Goal: Task Accomplishment & Management: Manage account settings

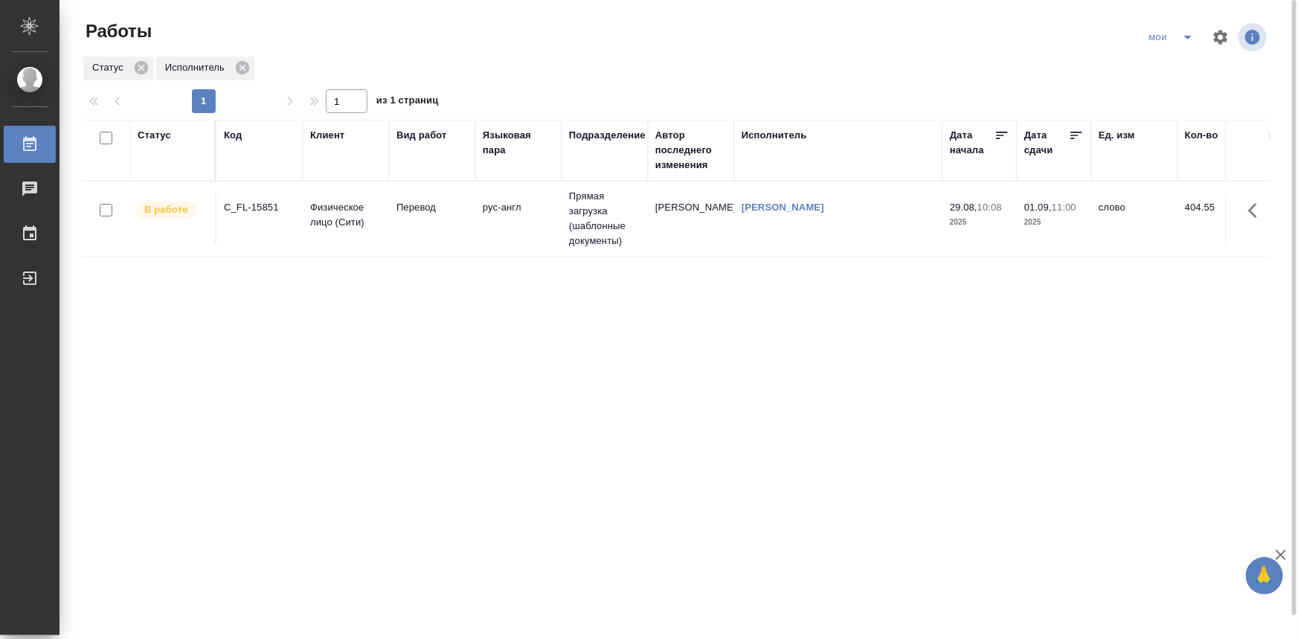
click at [422, 231] on td "Перевод" at bounding box center [432, 219] width 86 height 52
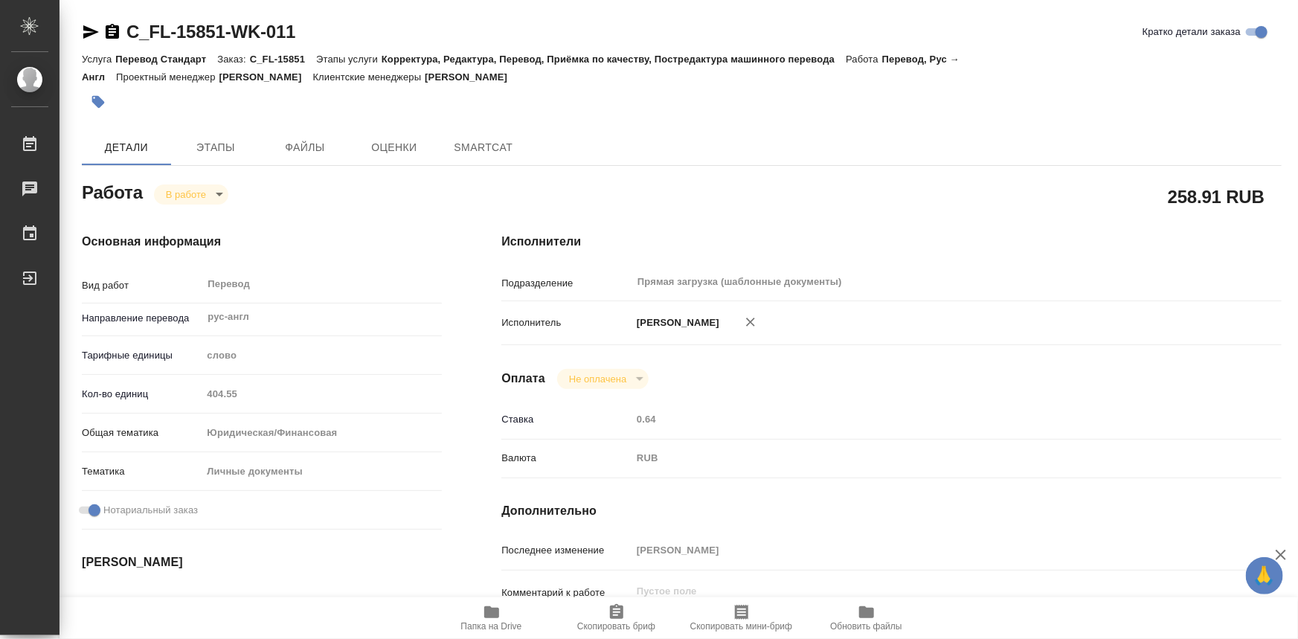
type textarea "x"
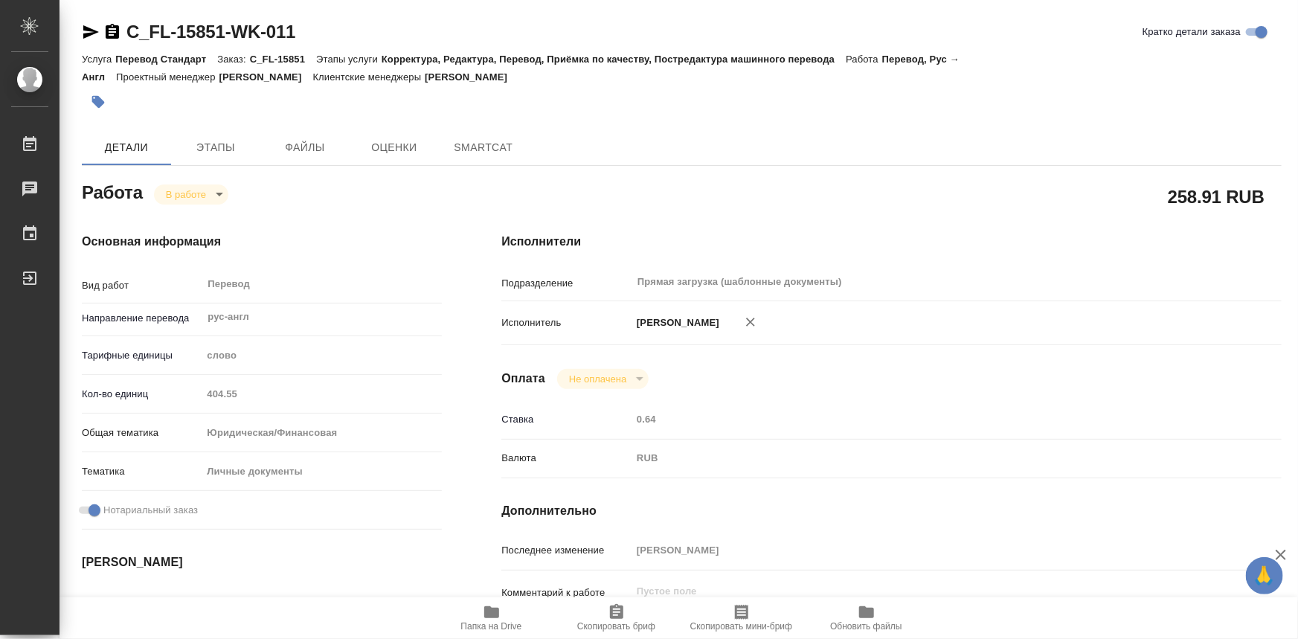
type textarea "x"
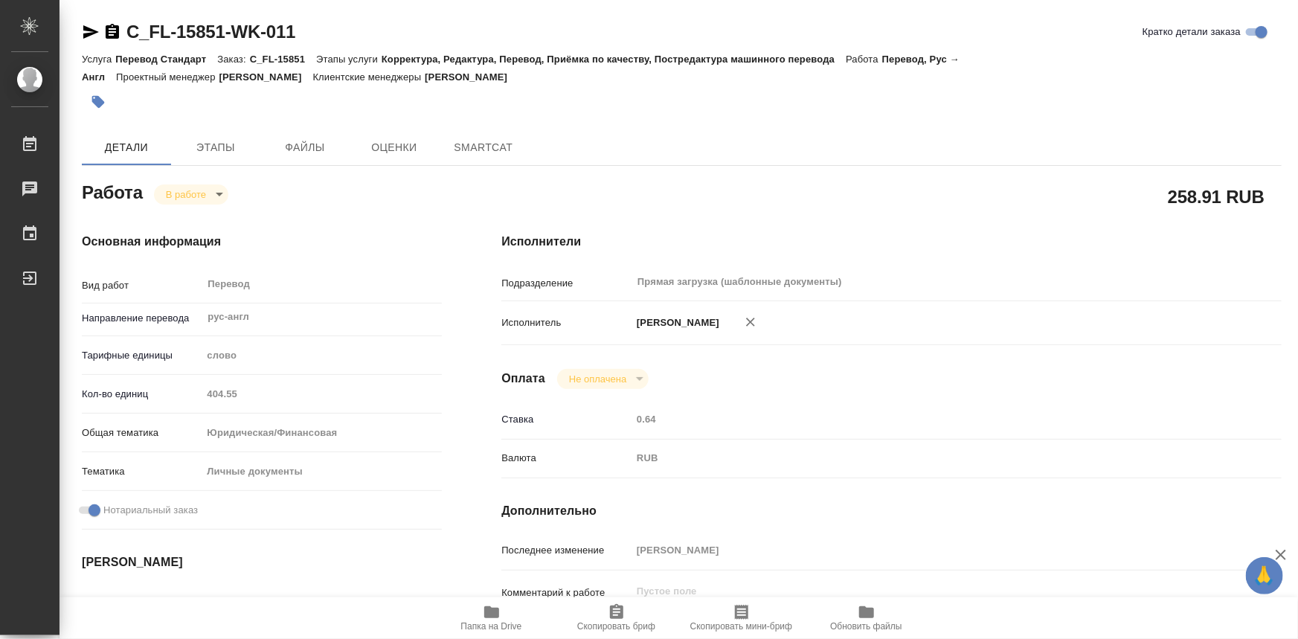
type textarea "x"
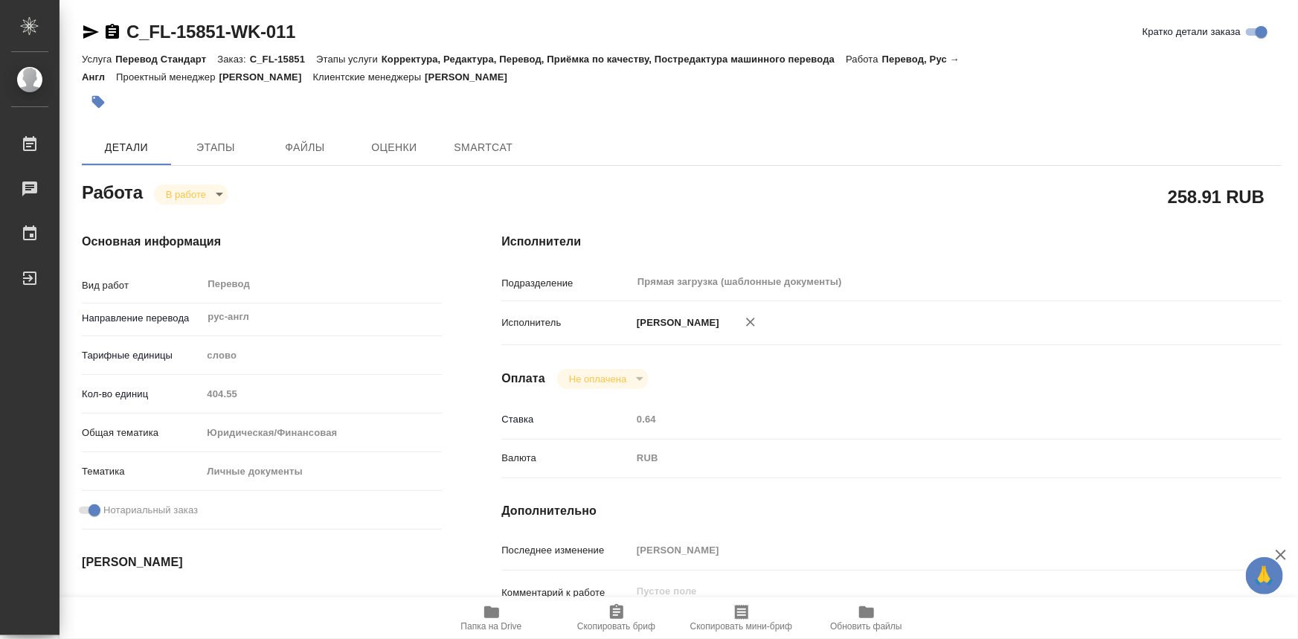
type textarea "x"
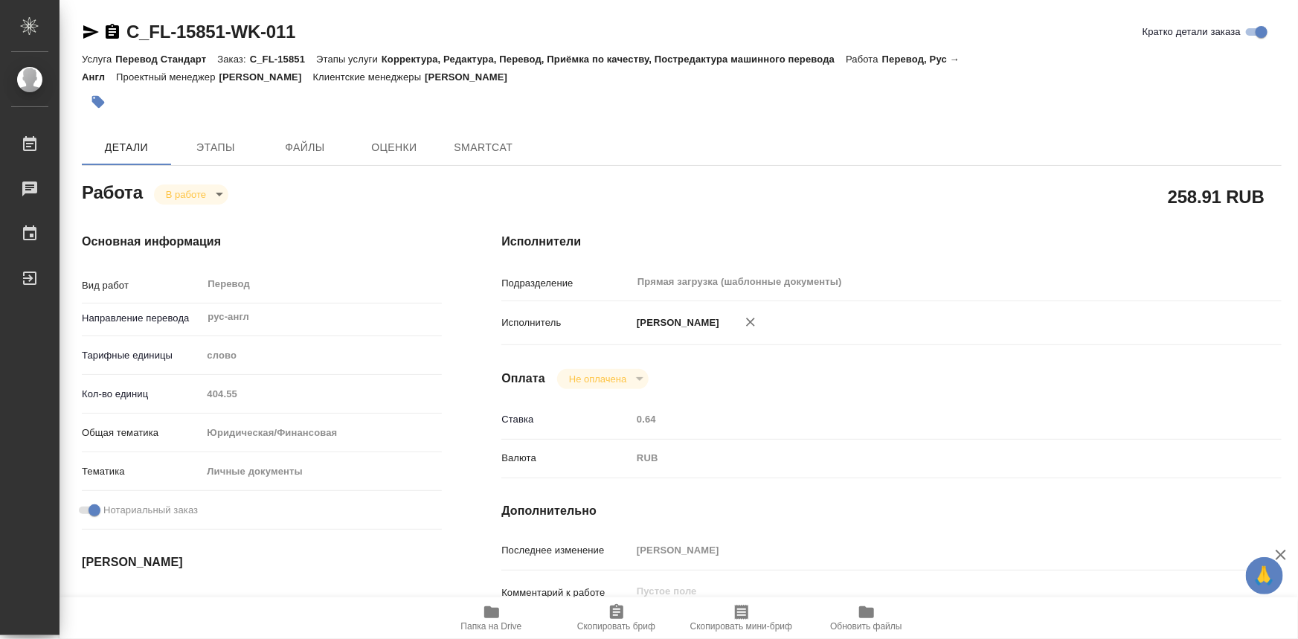
type textarea "x"
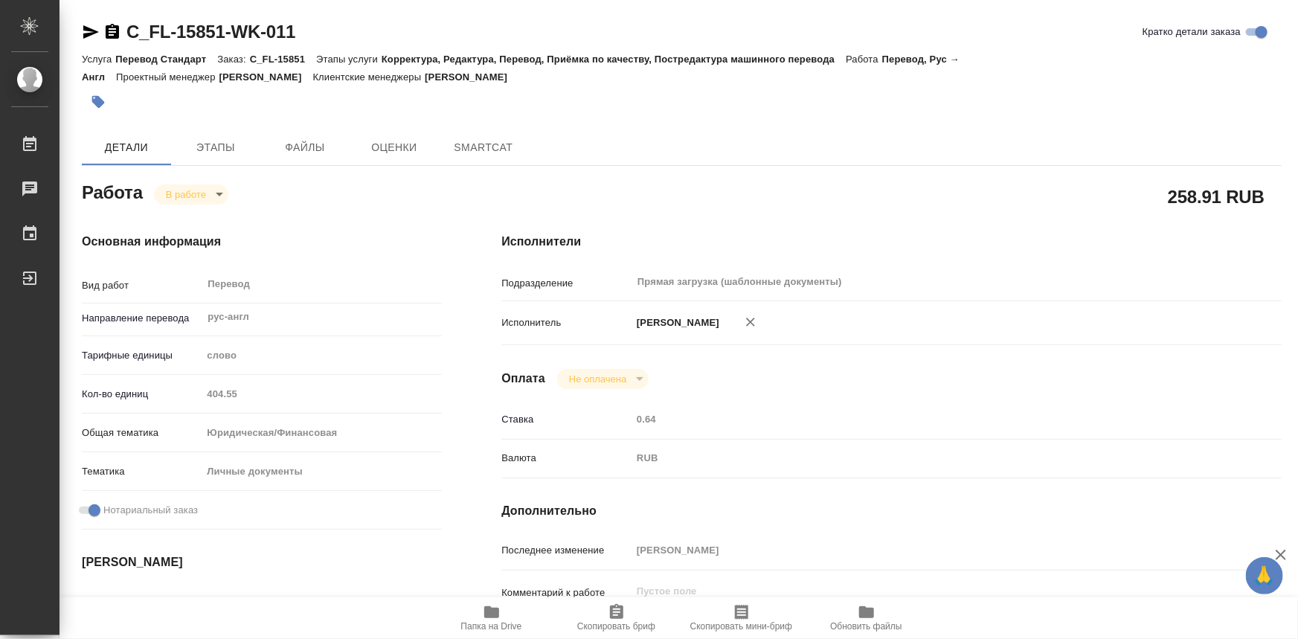
type textarea "x"
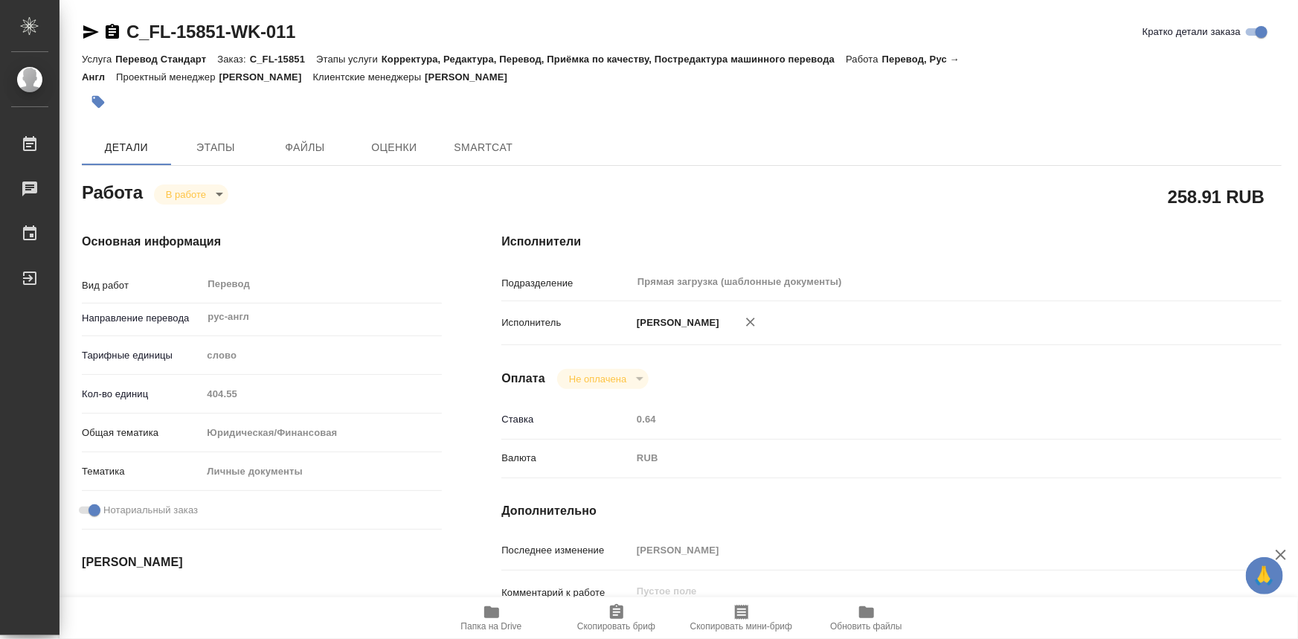
type textarea "x"
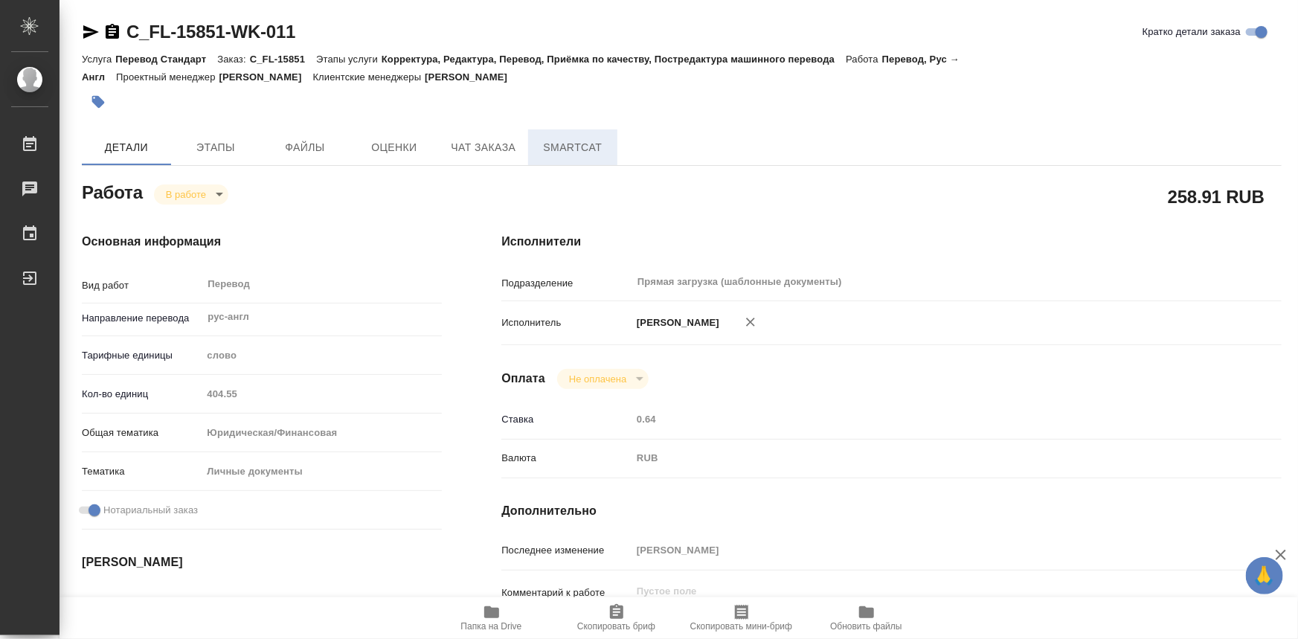
click at [563, 162] on button "SmartCat" at bounding box center [572, 147] width 89 height 36
type textarea "x"
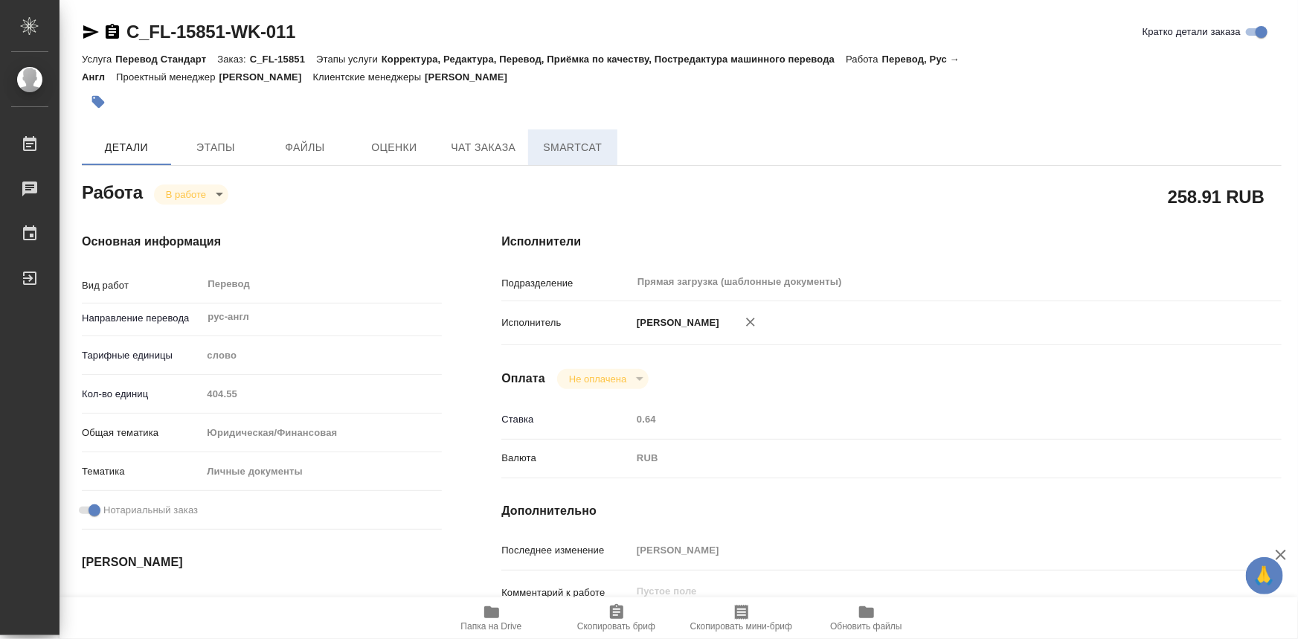
type textarea "x"
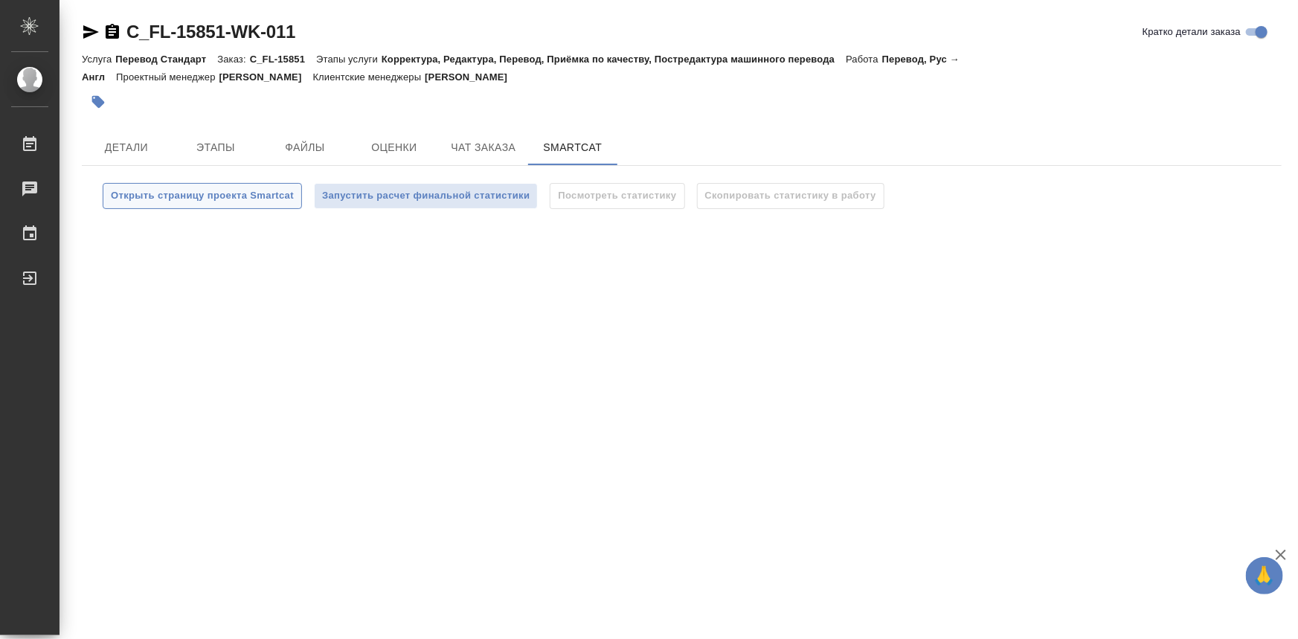
click at [253, 202] on span "Открыть страницу проекта Smartcat" at bounding box center [202, 195] width 183 height 17
click at [154, 147] on span "Детали" at bounding box center [126, 147] width 71 height 19
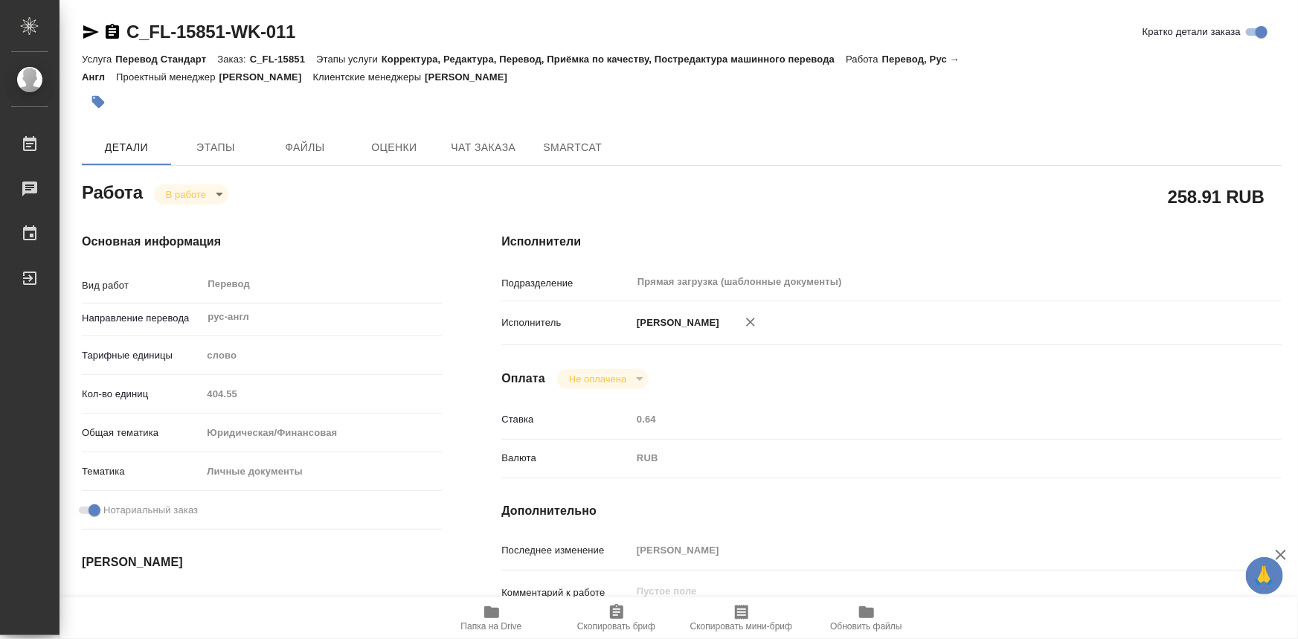
type textarea "x"
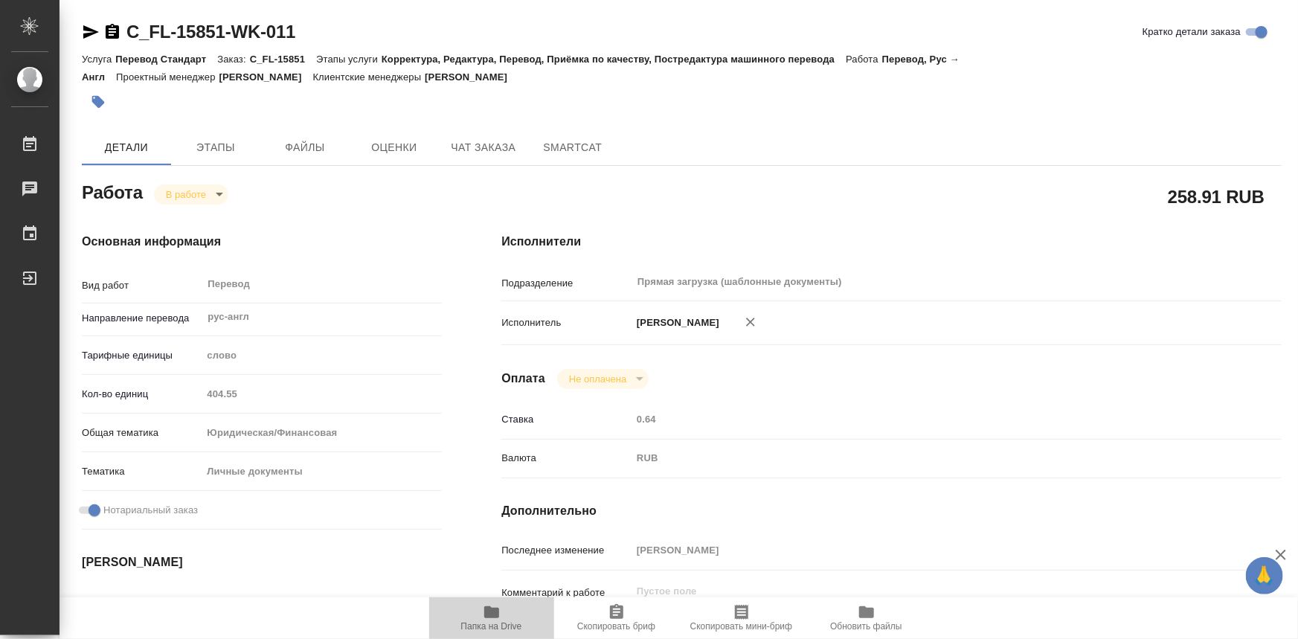
click at [498, 606] on icon "button" at bounding box center [492, 612] width 18 height 18
type textarea "x"
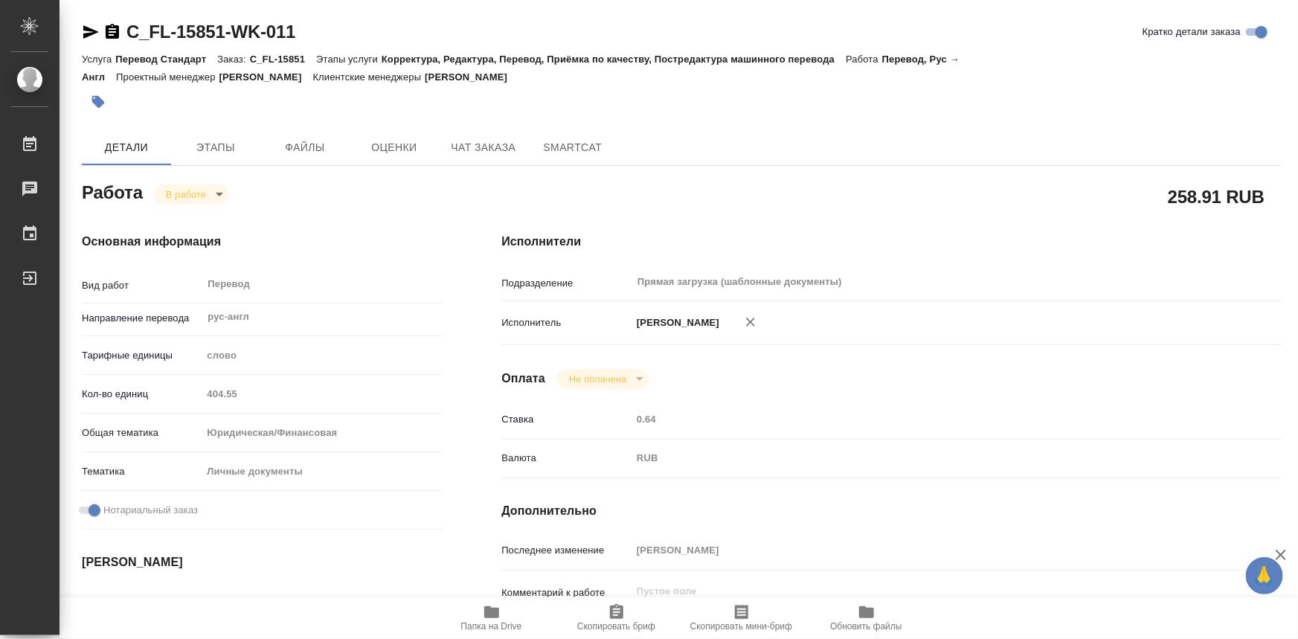
type textarea "x"
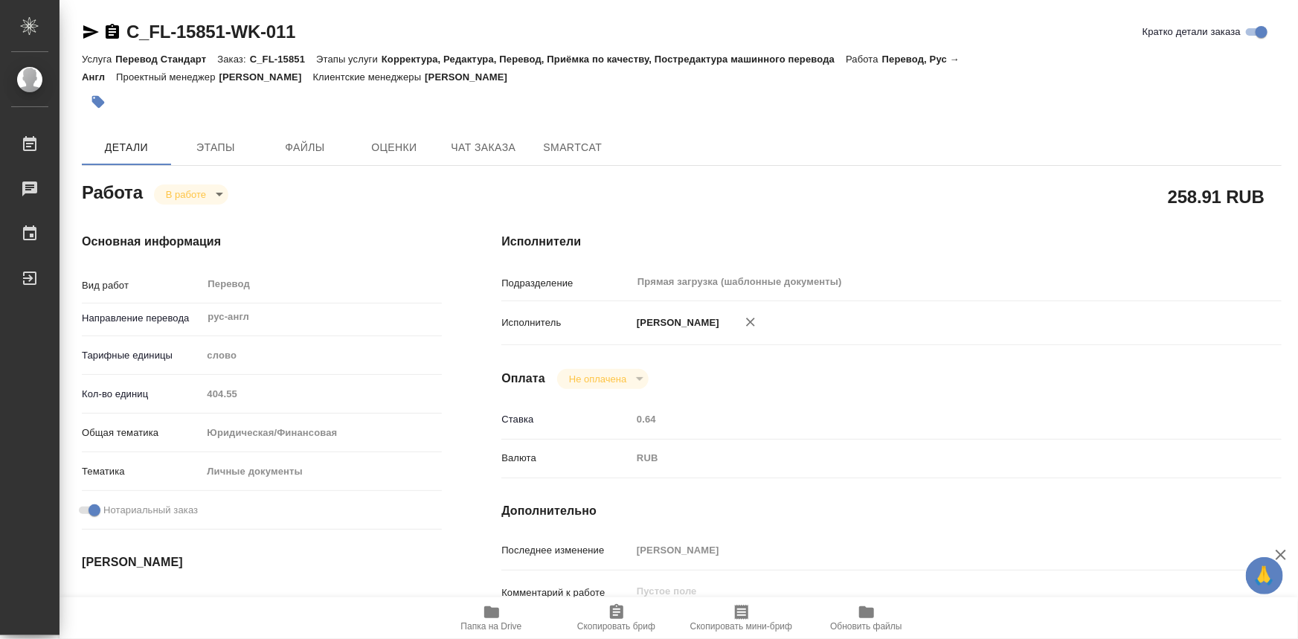
type textarea "x"
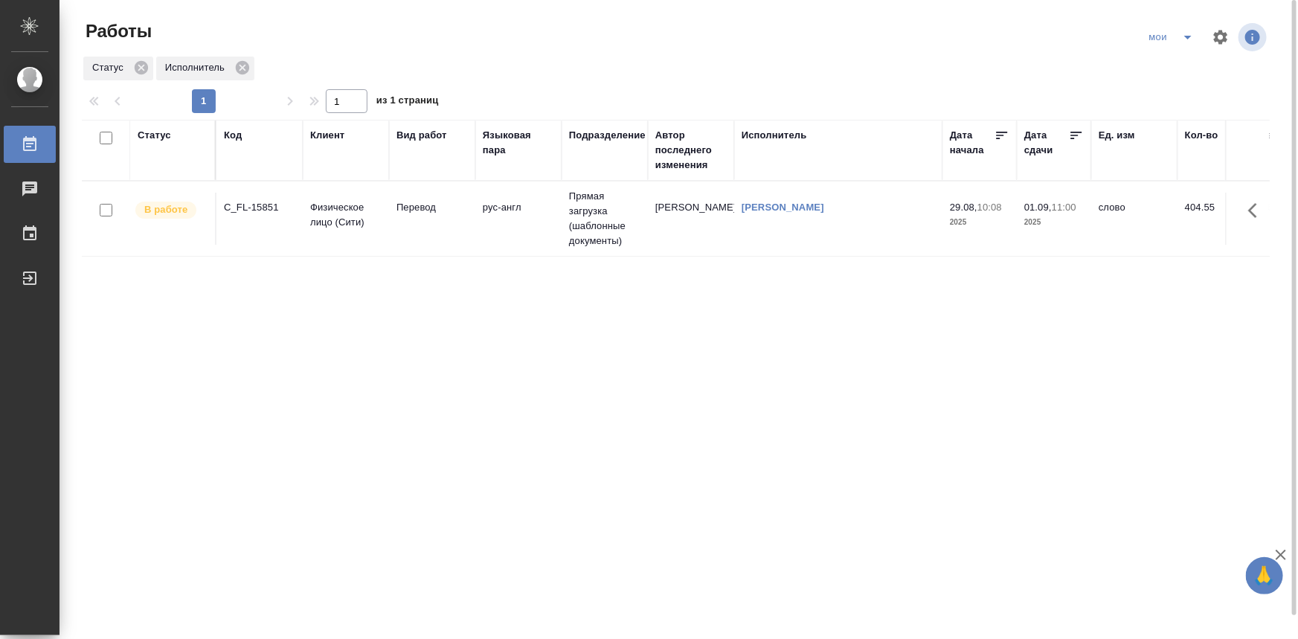
click at [159, 132] on div "Статус" at bounding box center [154, 135] width 33 height 15
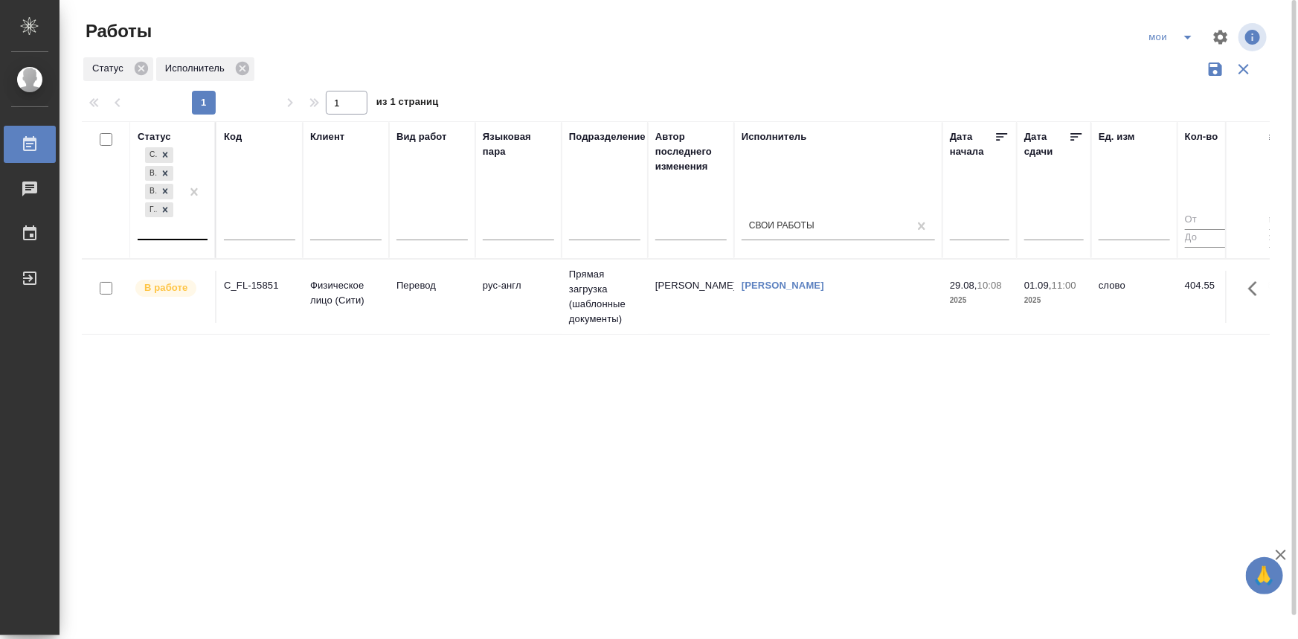
click at [178, 237] on div "Создан В ожидании В работе Готов к работе" at bounding box center [159, 191] width 43 height 94
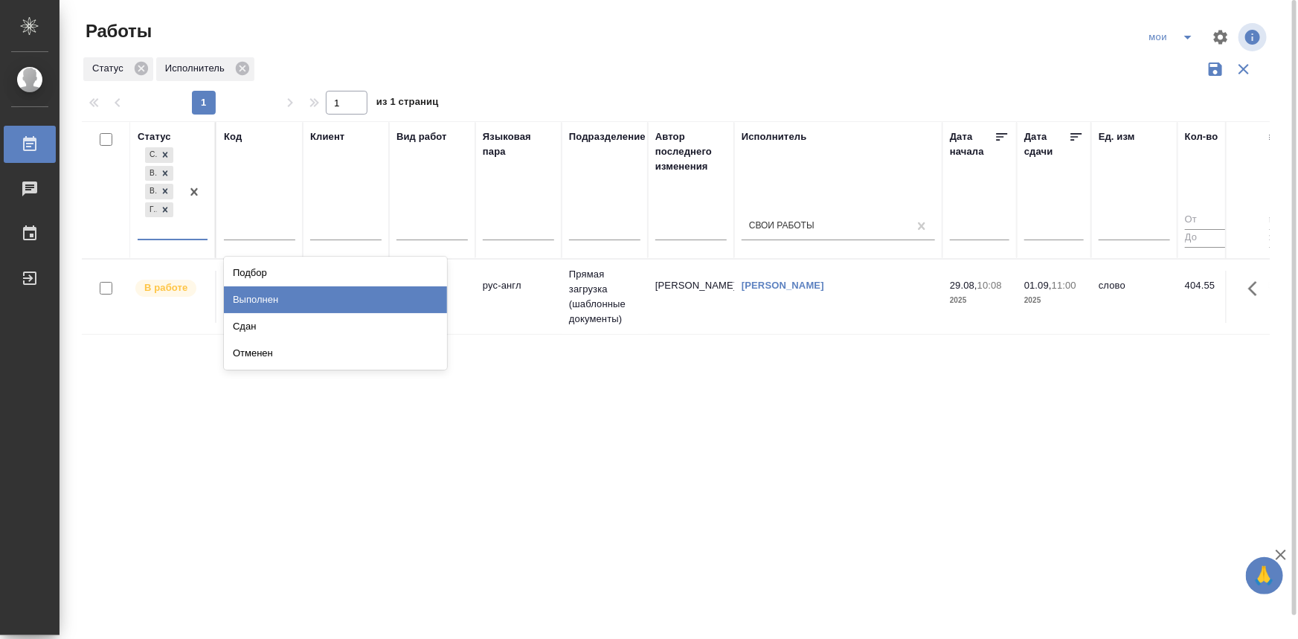
click at [263, 291] on div "Выполнен" at bounding box center [335, 299] width 223 height 27
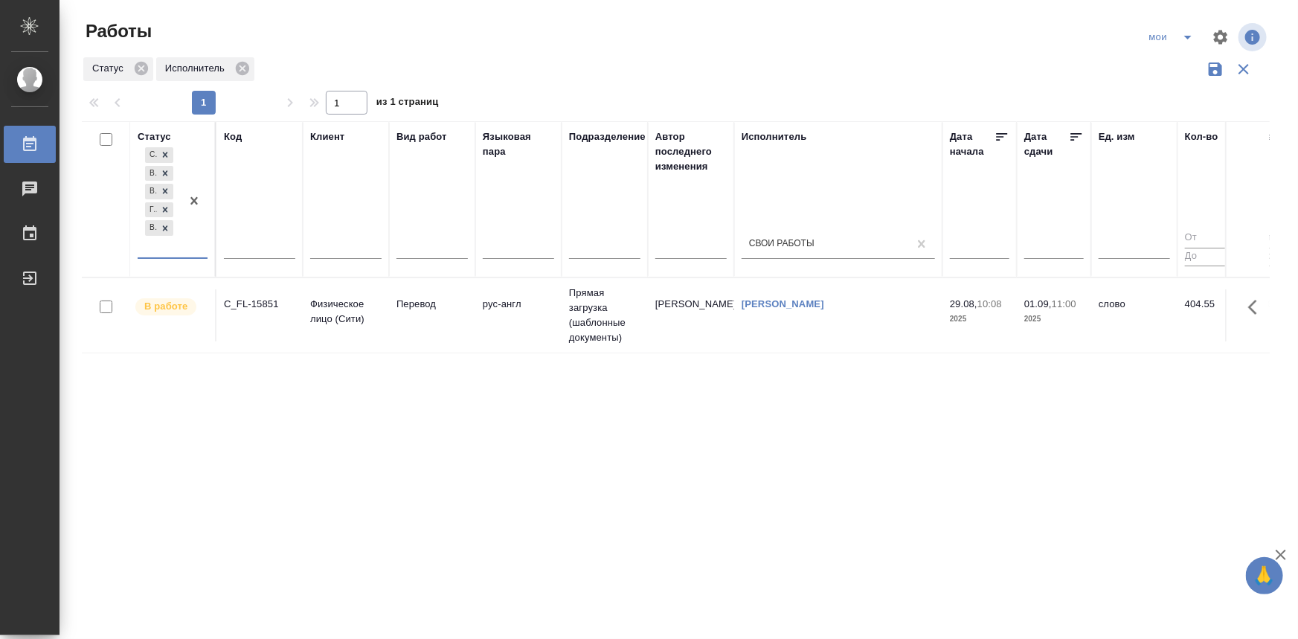
click at [195, 255] on div at bounding box center [194, 200] width 27 height 113
click at [243, 315] on div "Сдан" at bounding box center [335, 318] width 223 height 27
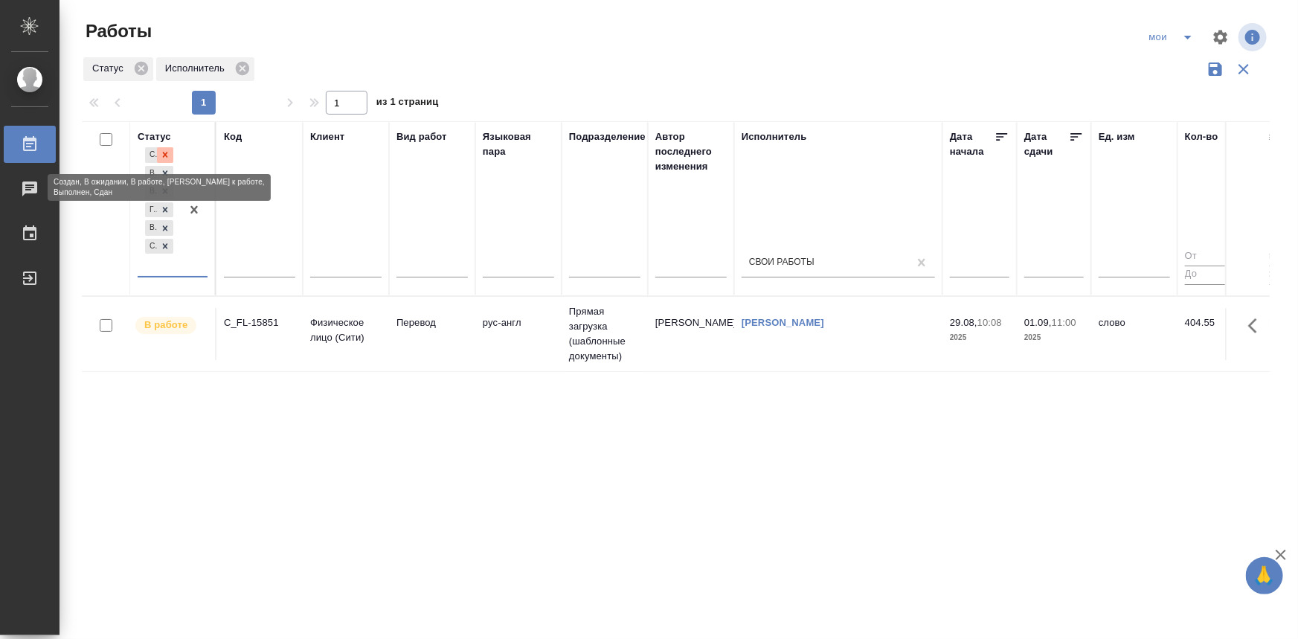
click at [163, 151] on icon at bounding box center [165, 155] width 10 height 10
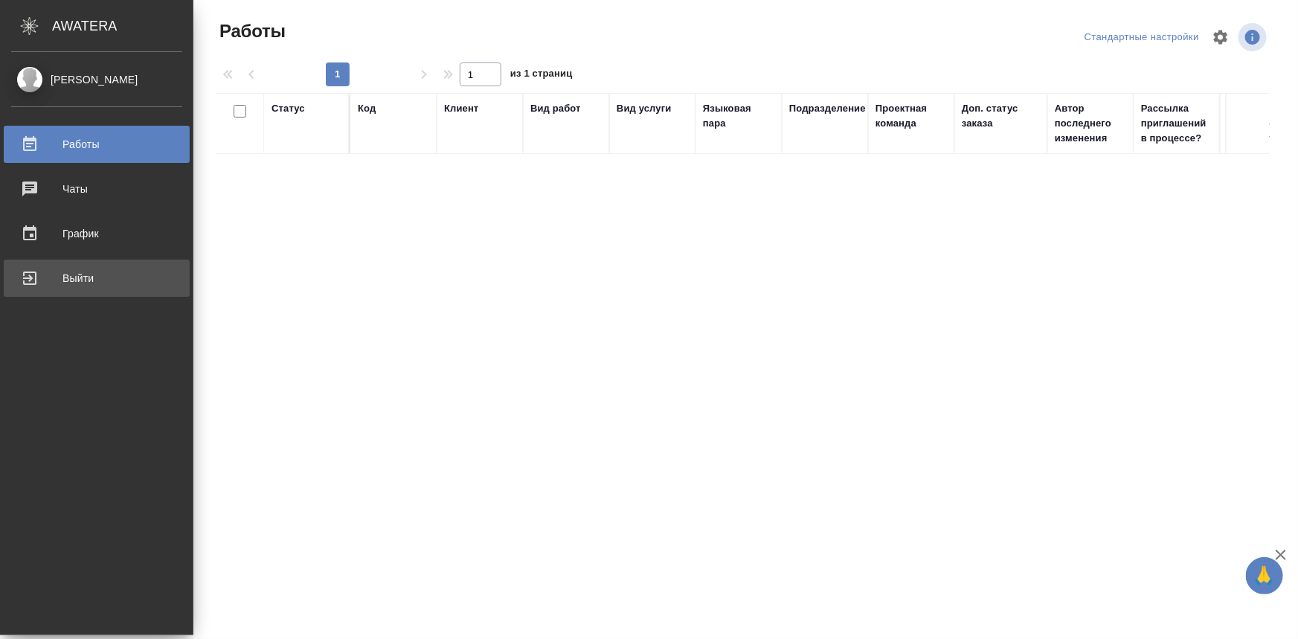
drag, startPoint x: 36, startPoint y: 275, endPoint x: 64, endPoint y: 289, distance: 31.6
click at [36, 275] on div "Выйти" at bounding box center [96, 278] width 171 height 22
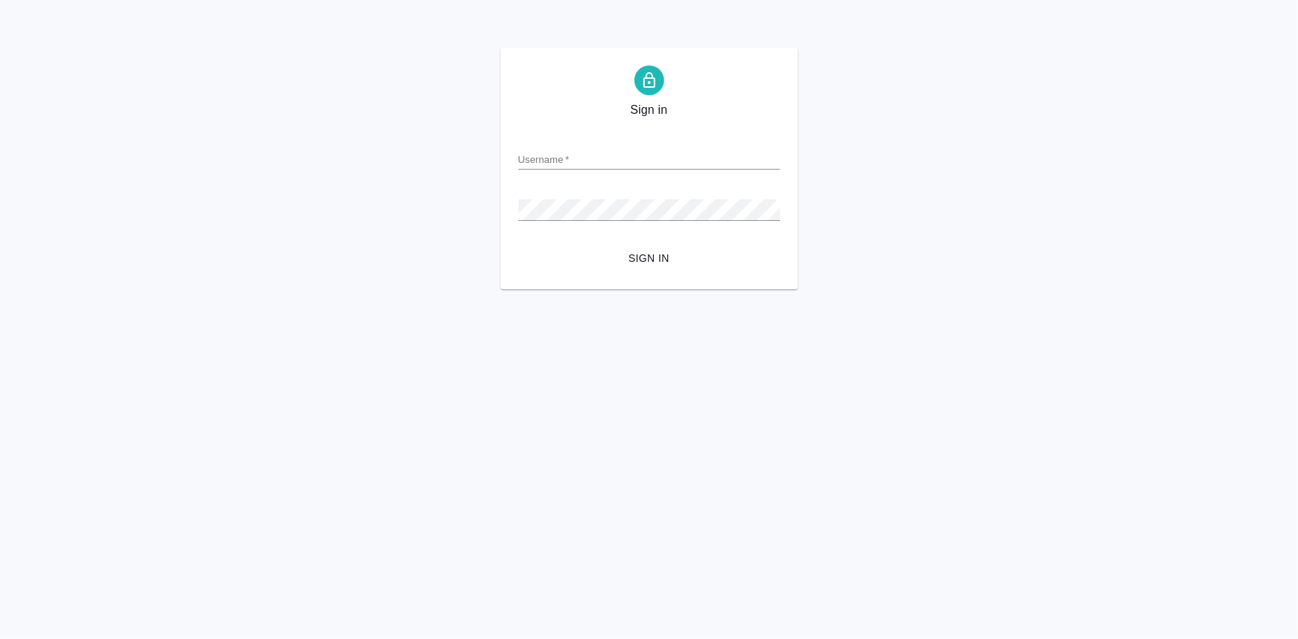
click at [646, 170] on form "Username   * Password   * urlPath   * / Sign in" at bounding box center [649, 198] width 262 height 147
click at [640, 160] on input "Username   *" at bounding box center [649, 159] width 262 height 21
click at [555, 157] on input "Username   *" at bounding box center [649, 159] width 262 height 21
type input "e.olejnikova@awatera.com"
click at [643, 252] on span "Sign in" at bounding box center [649, 258] width 238 height 19
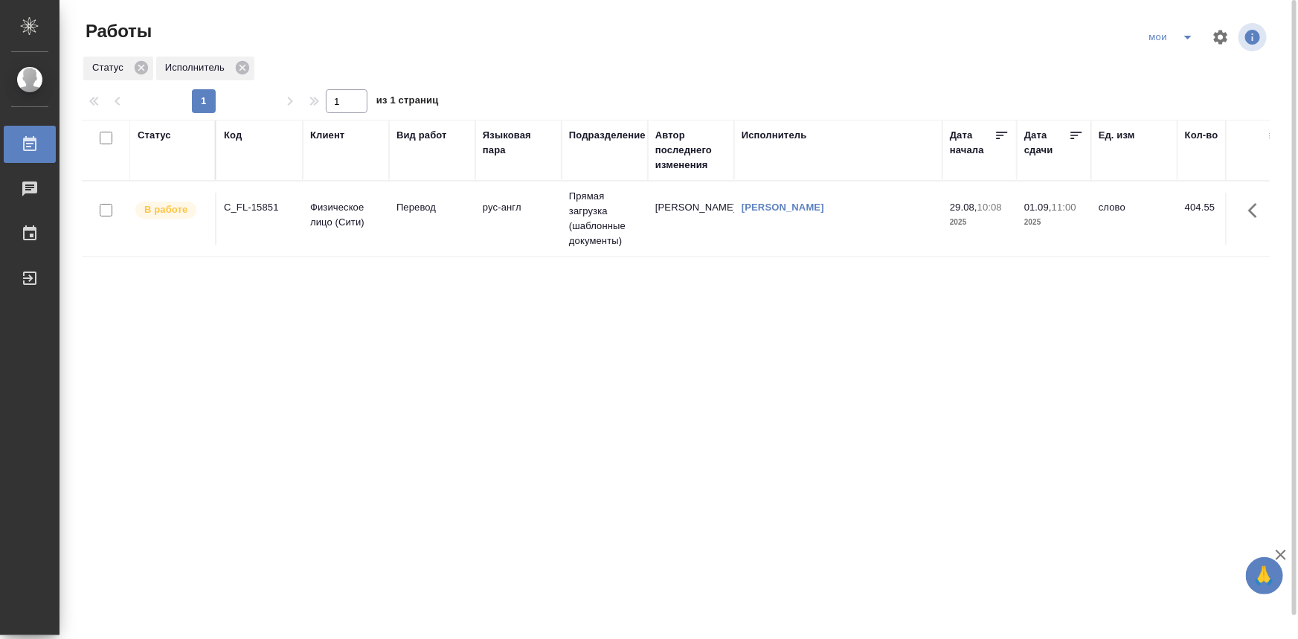
click at [197, 172] on th "Статус" at bounding box center [173, 150] width 86 height 61
click at [165, 144] on div "Статус" at bounding box center [173, 150] width 70 height 45
click at [159, 136] on div "Статус" at bounding box center [154, 135] width 33 height 15
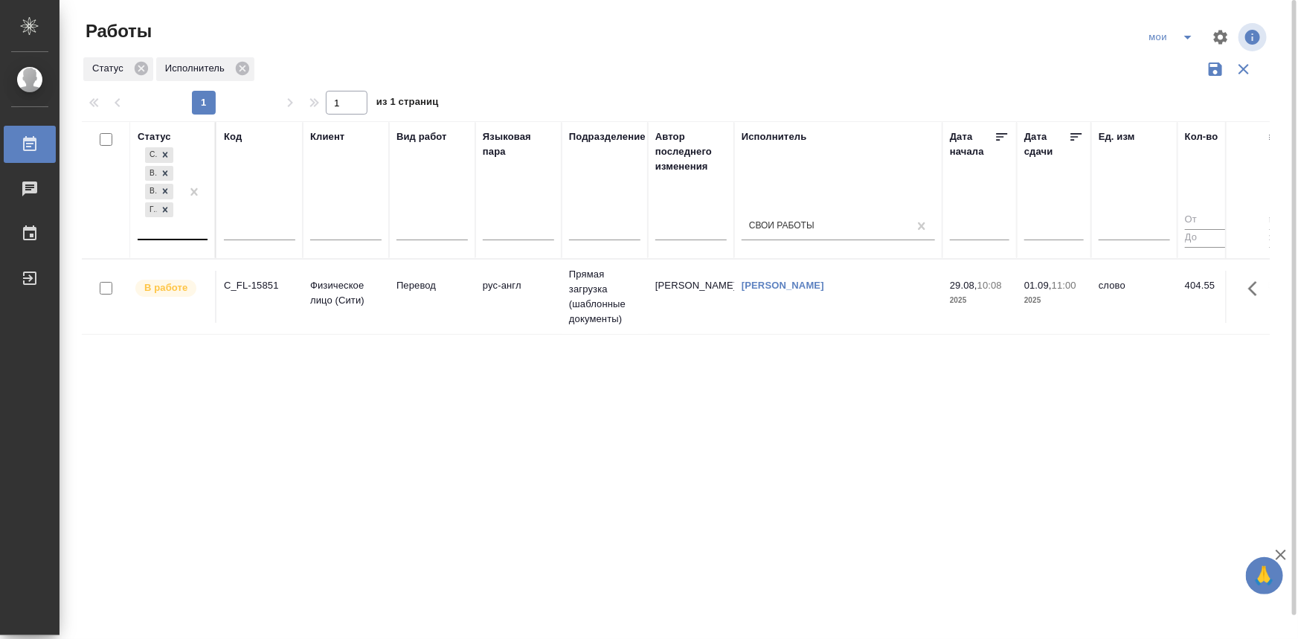
click at [175, 240] on div "Создан В ожидании В работе Готов к работе" at bounding box center [173, 192] width 70 height 96
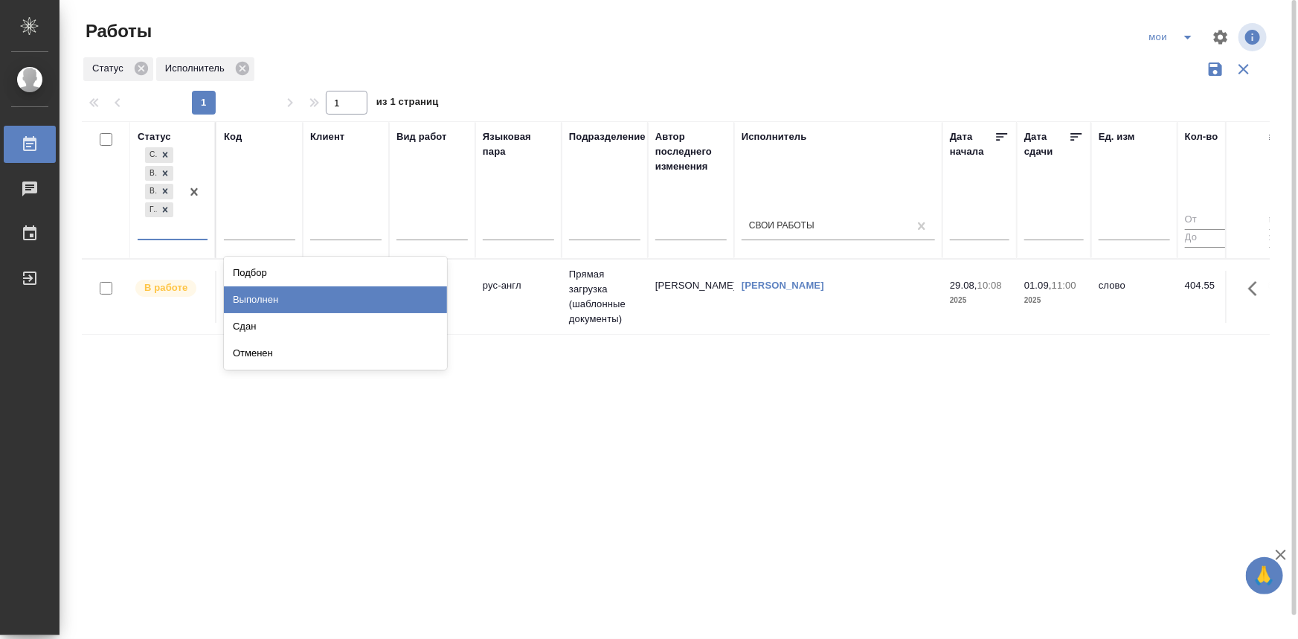
click at [245, 289] on div "Выполнен" at bounding box center [335, 299] width 223 height 27
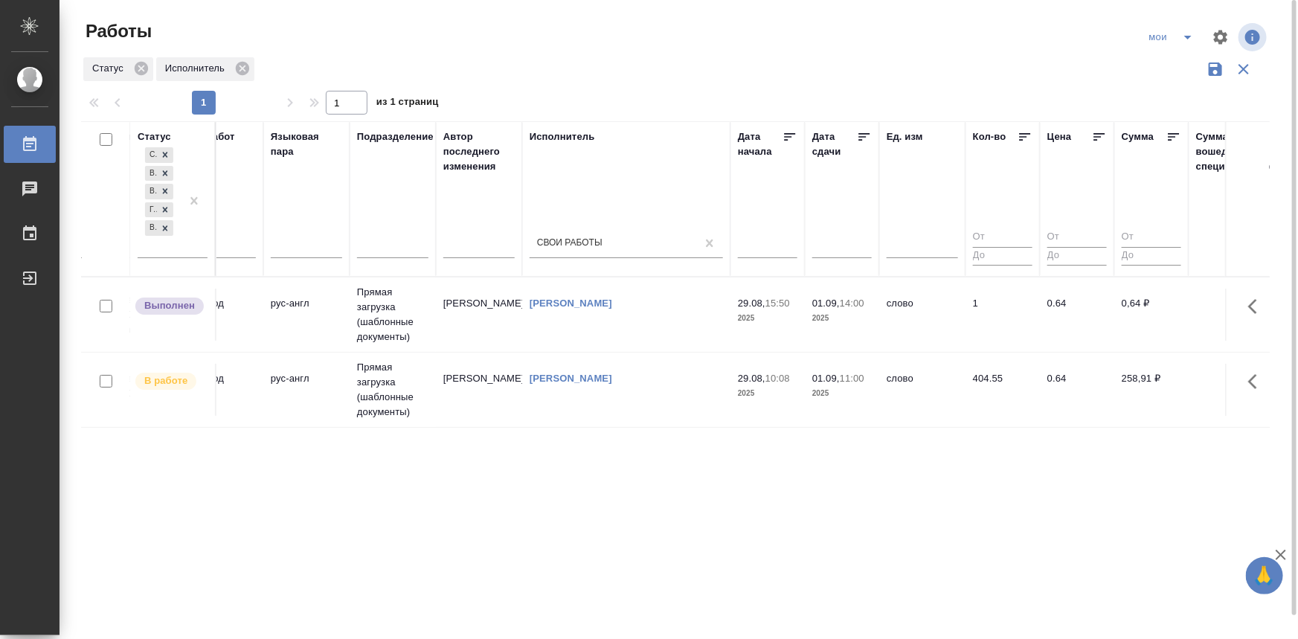
drag, startPoint x: 291, startPoint y: 471, endPoint x: 367, endPoint y: 463, distance: 76.3
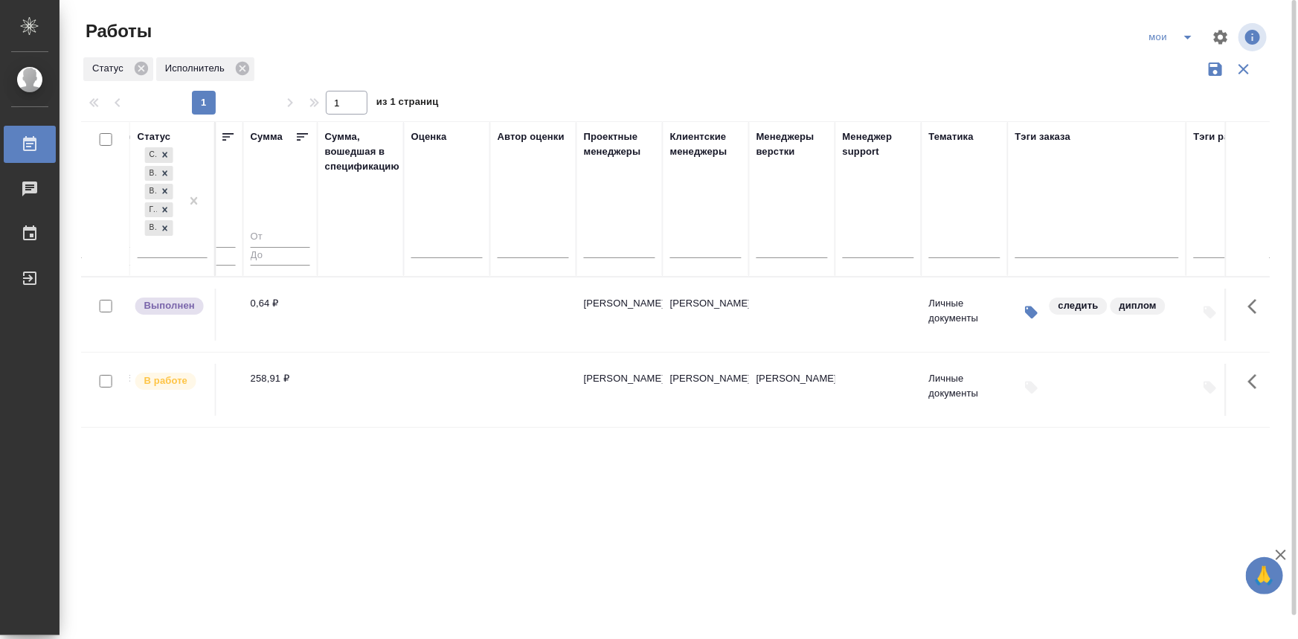
drag, startPoint x: 367, startPoint y: 463, endPoint x: 504, endPoint y: 462, distance: 136.1
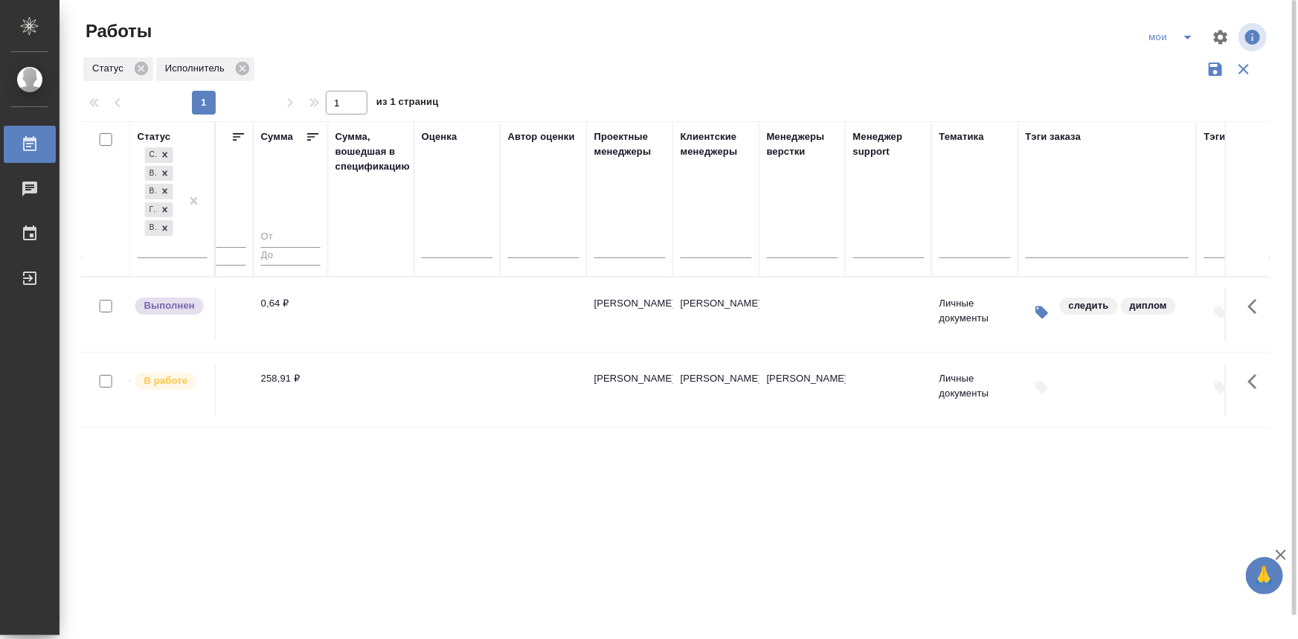
drag, startPoint x: 579, startPoint y: 461, endPoint x: 356, endPoint y: 448, distance: 223.5
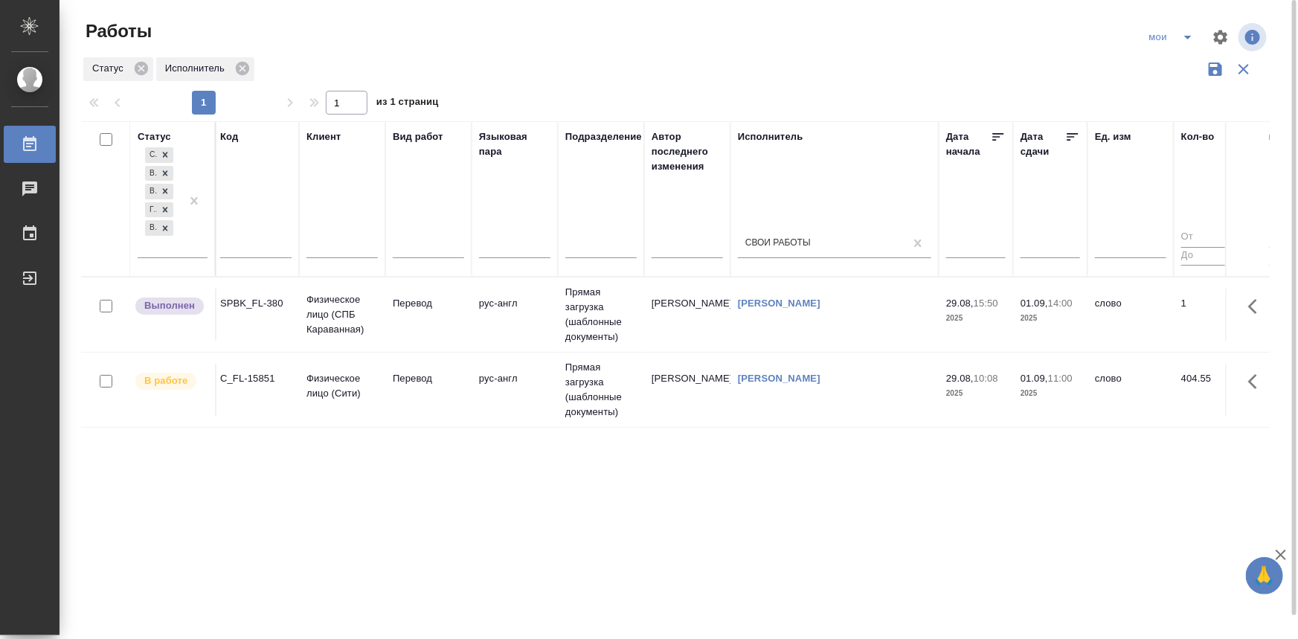
scroll to position [0, 0]
drag, startPoint x: 643, startPoint y: 456, endPoint x: 573, endPoint y: 449, distance: 69.6
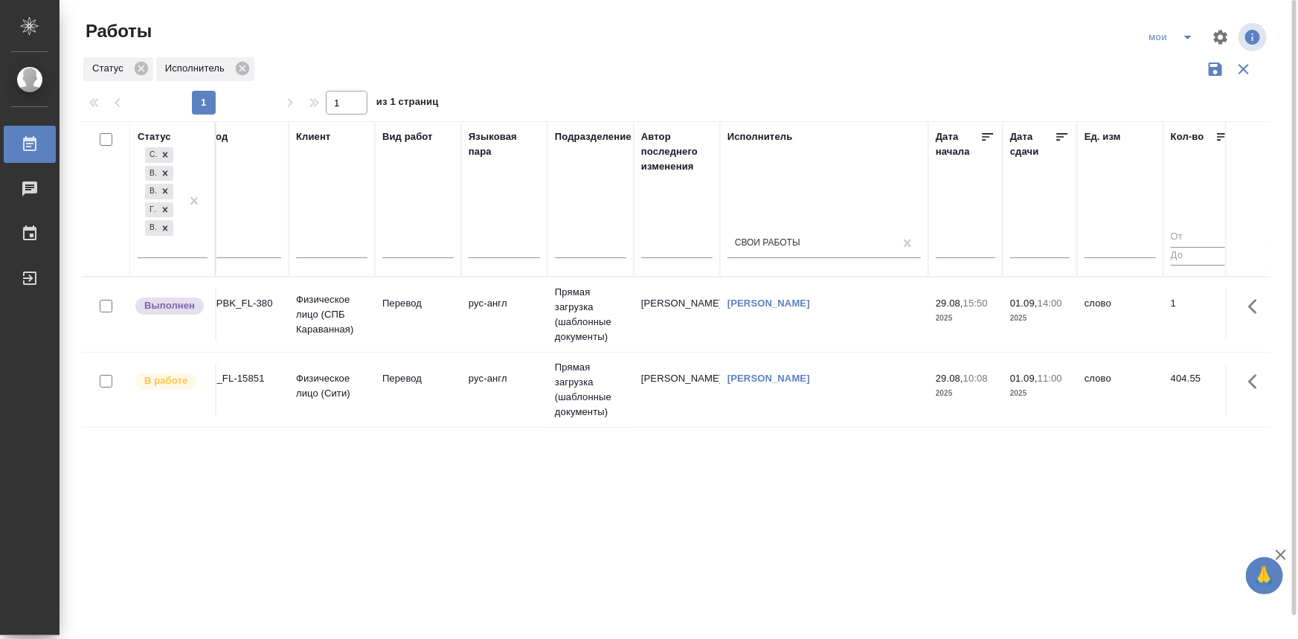
scroll to position [0, 21]
drag, startPoint x: 474, startPoint y: 443, endPoint x: 495, endPoint y: 443, distance: 21.6
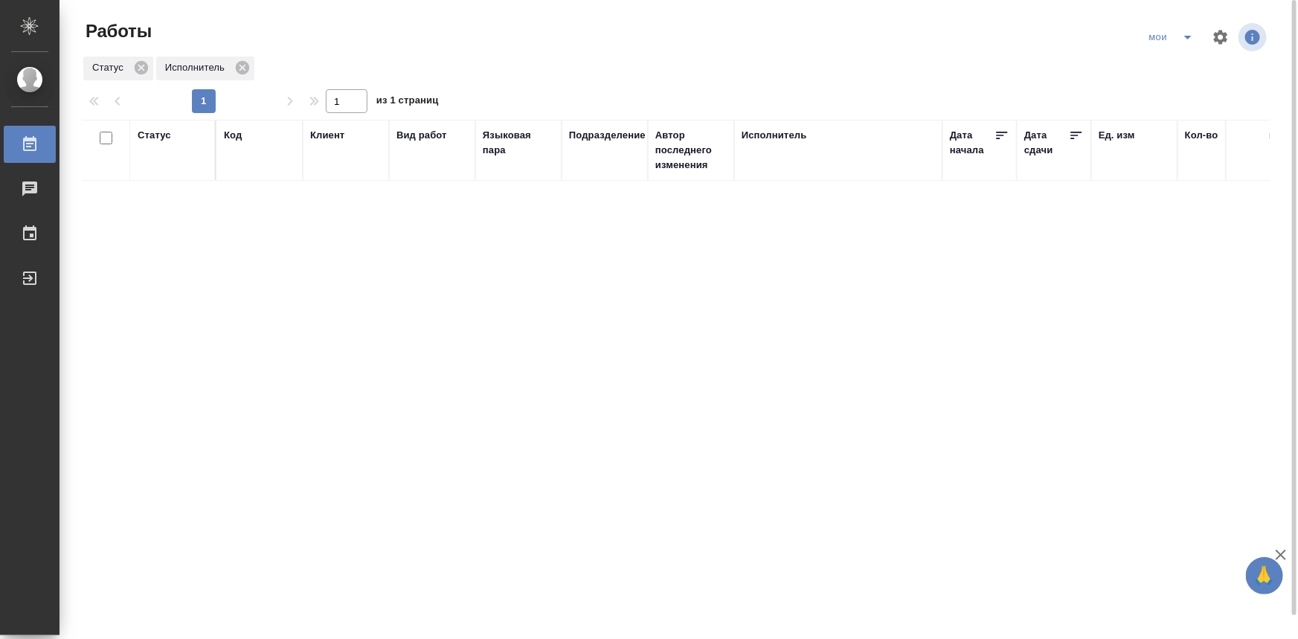
click at [156, 134] on div "Статус" at bounding box center [154, 135] width 33 height 15
click at [187, 239] on div "Создан В ожидании В работе [PERSON_NAME] к работе" at bounding box center [173, 192] width 70 height 96
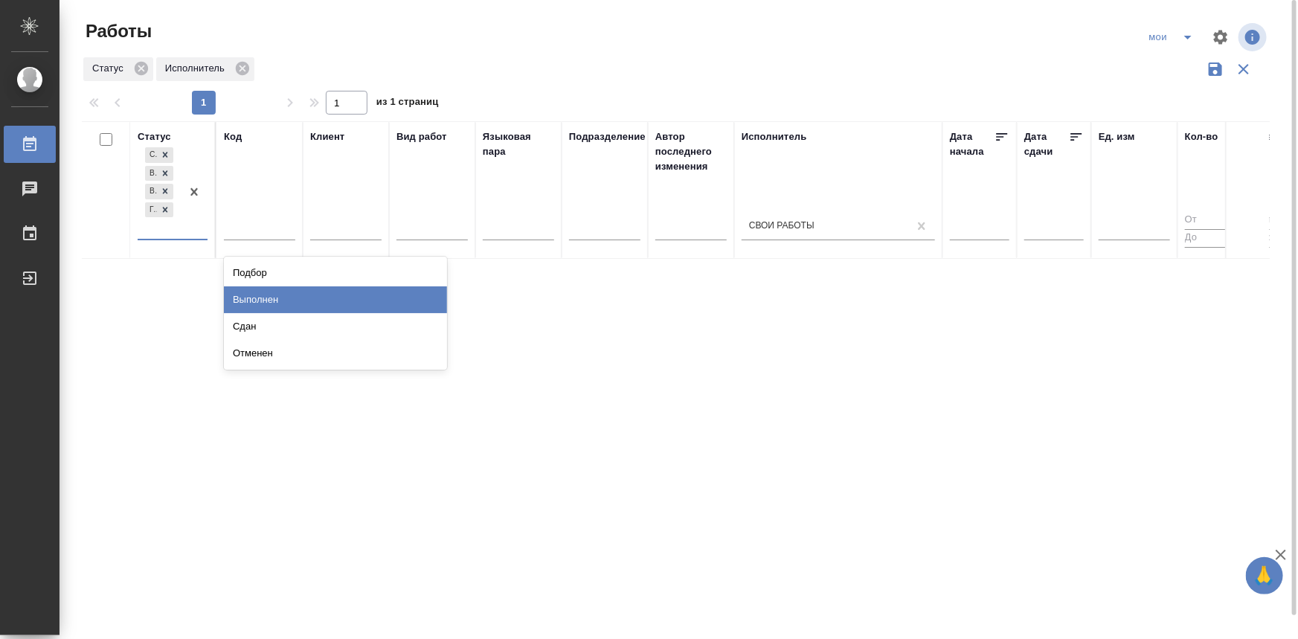
click at [234, 298] on div "Выполнен" at bounding box center [335, 299] width 223 height 27
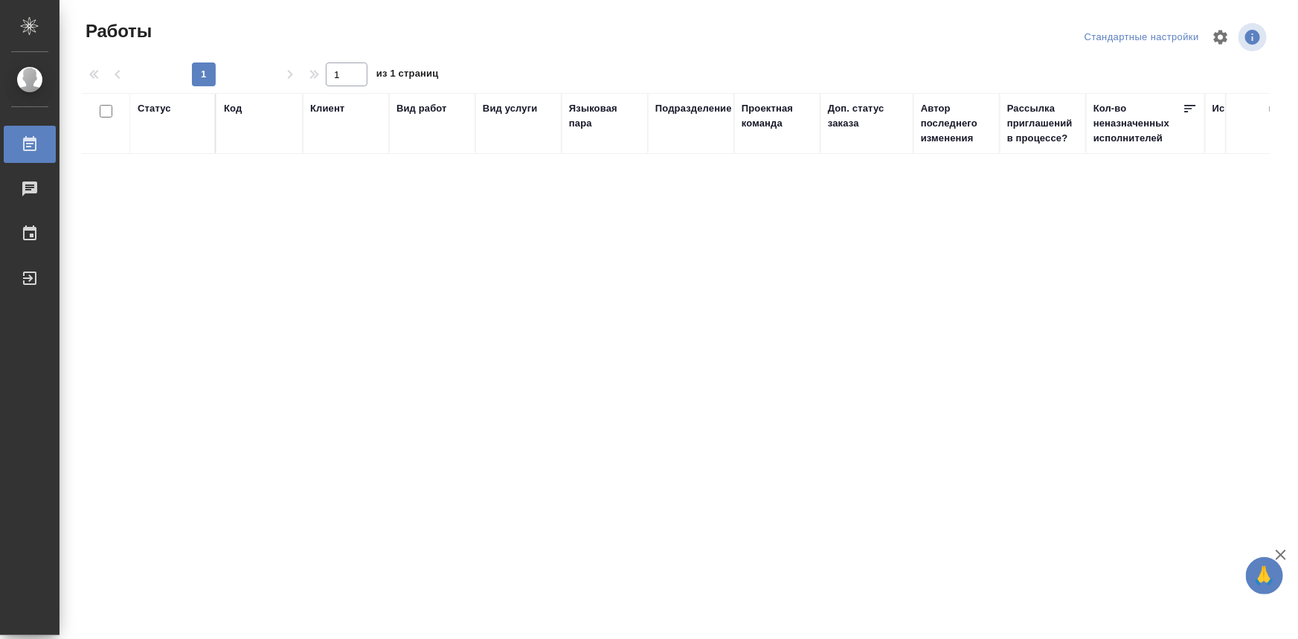
click at [164, 112] on div "Статус" at bounding box center [154, 108] width 33 height 15
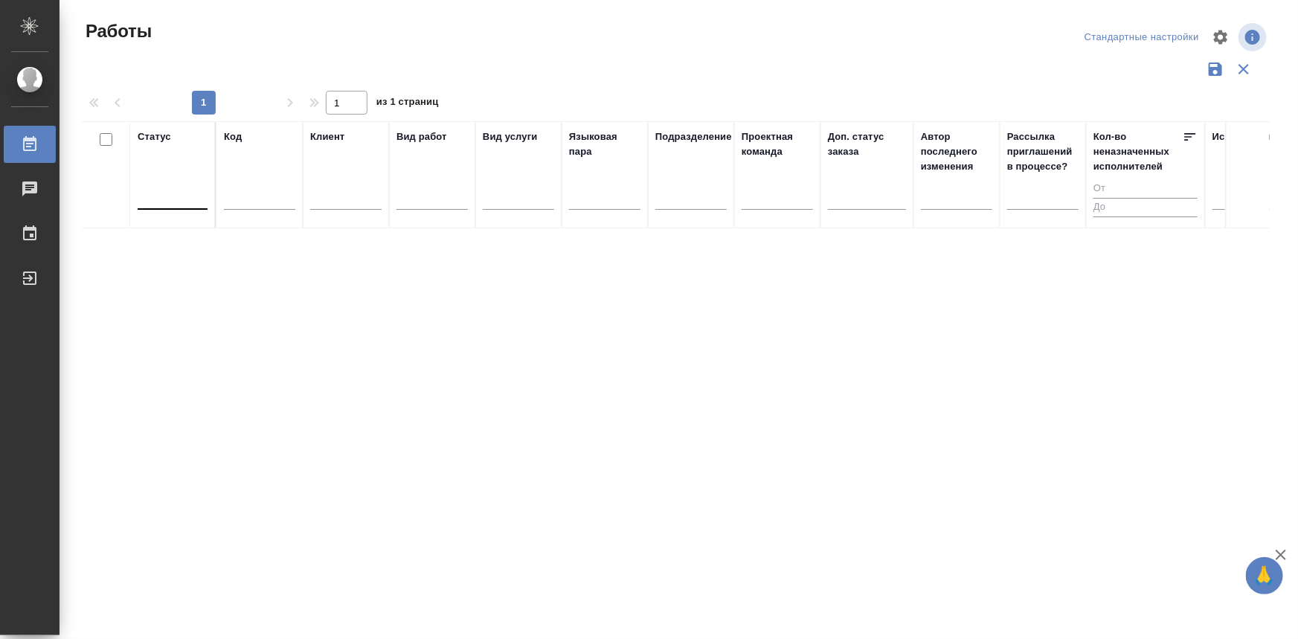
click at [174, 207] on div at bounding box center [173, 195] width 70 height 28
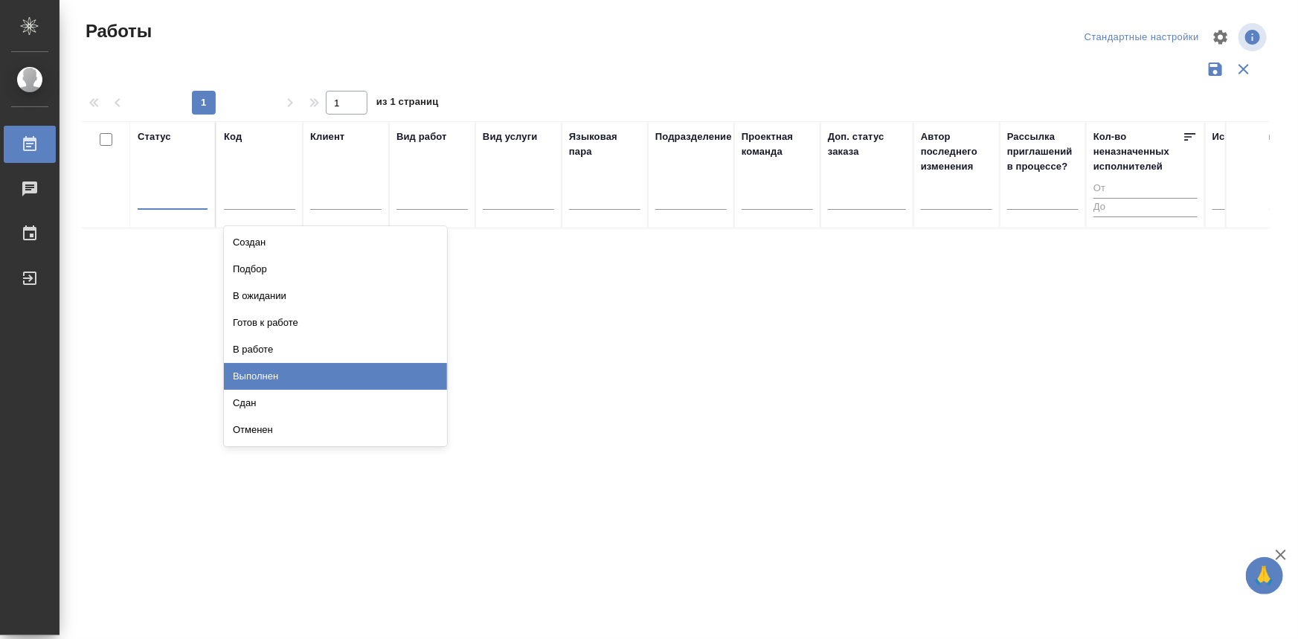
click at [283, 374] on div "Выполнен" at bounding box center [335, 376] width 223 height 27
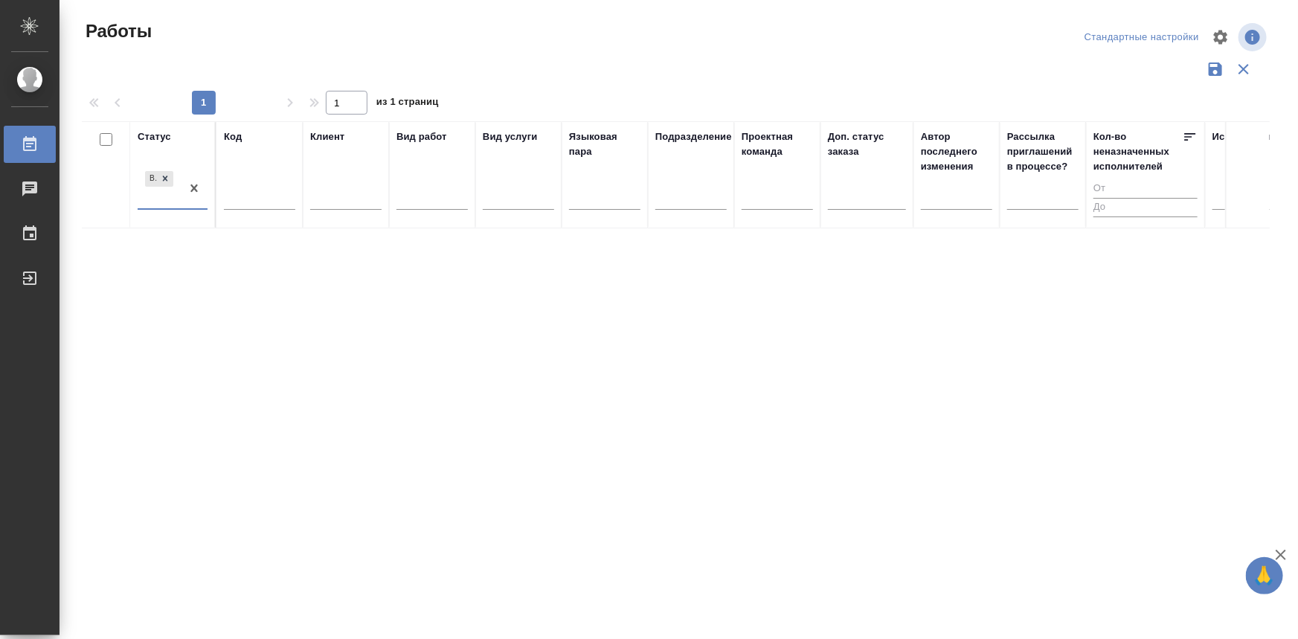
click at [1167, 44] on div "Стандартные настройки" at bounding box center [1142, 37] width 122 height 23
click at [1169, 35] on div "Стандартные настройки" at bounding box center [1142, 37] width 122 height 23
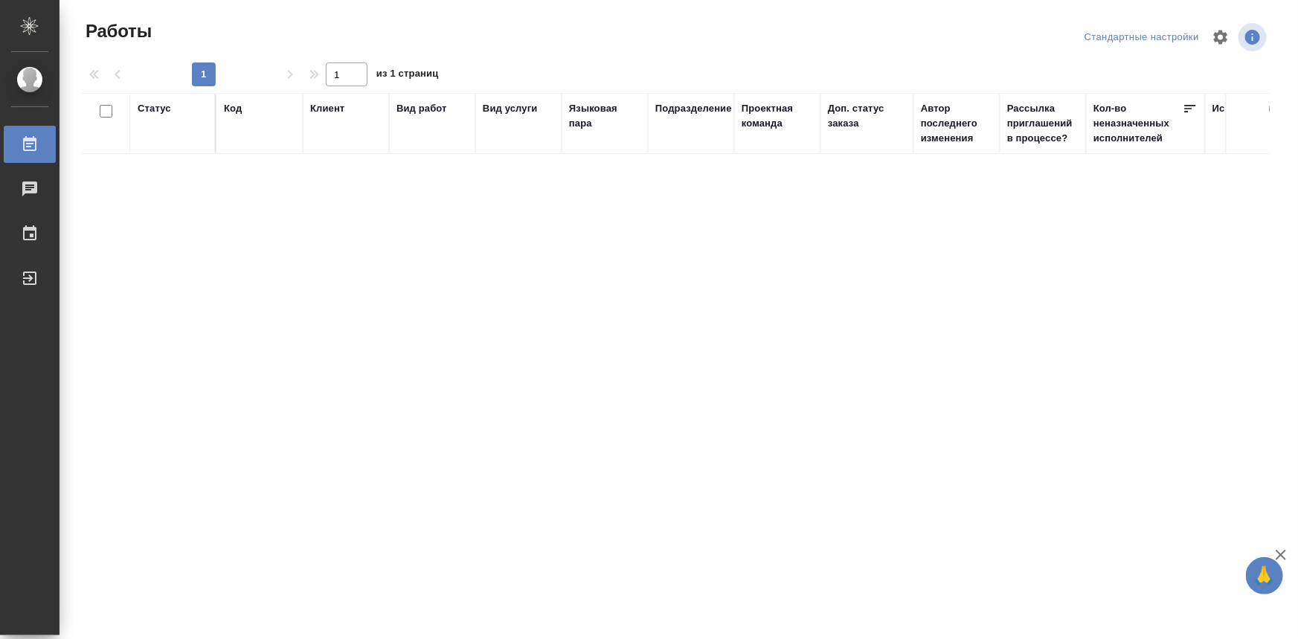
click at [1194, 37] on div "Стандартные настройки" at bounding box center [1142, 37] width 122 height 23
click at [31, 265] on link "Выйти" at bounding box center [30, 278] width 52 height 37
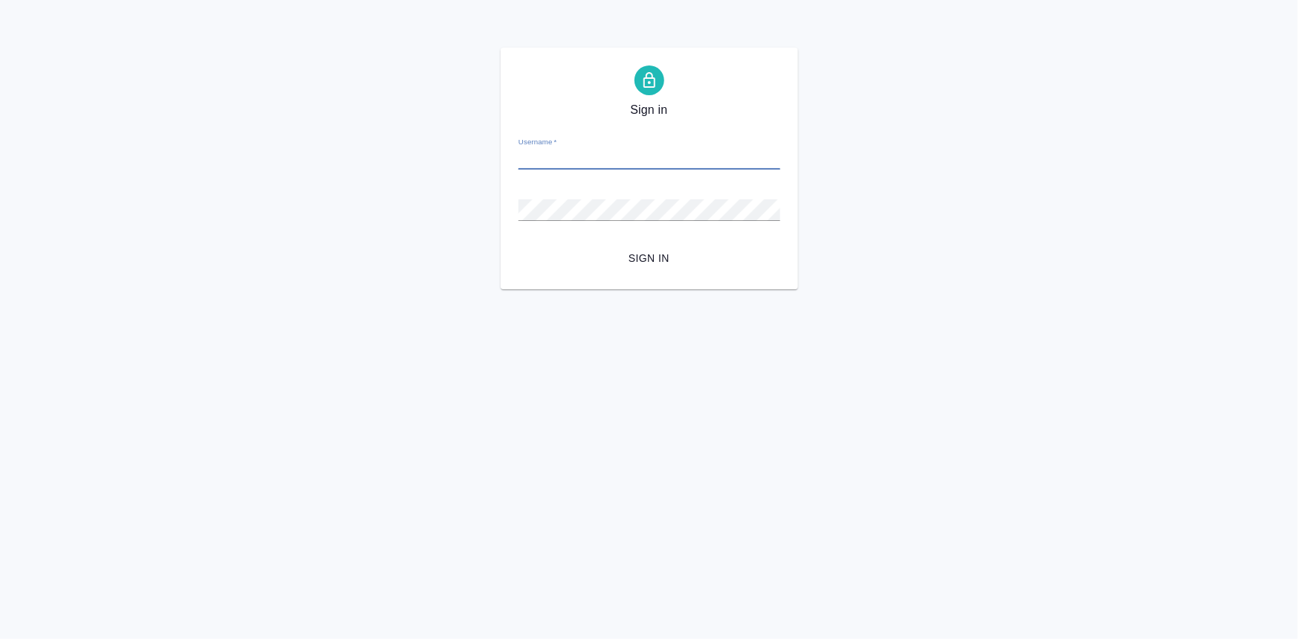
click at [612, 158] on input "Username   *" at bounding box center [649, 159] width 262 height 21
click at [576, 157] on input "Username   *" at bounding box center [649, 159] width 262 height 21
type input "[EMAIL_ADDRESS][DOMAIN_NAME]"
click at [637, 254] on span "Sign in" at bounding box center [649, 258] width 238 height 19
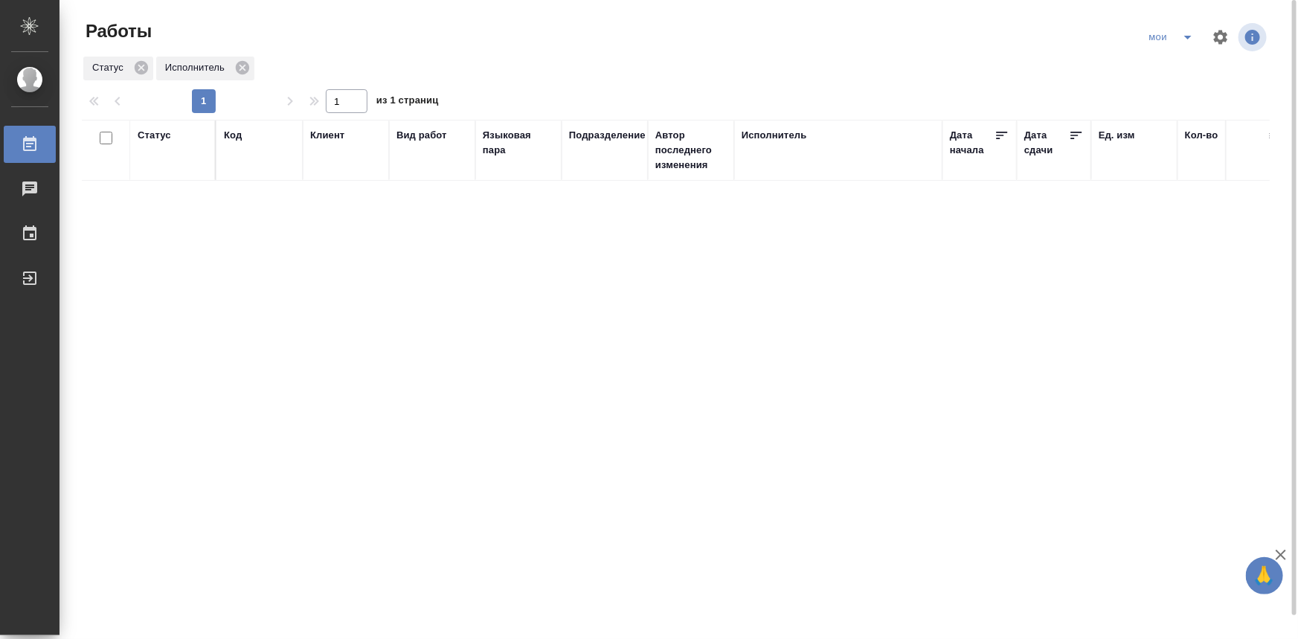
click at [170, 136] on div "Статус" at bounding box center [154, 135] width 33 height 15
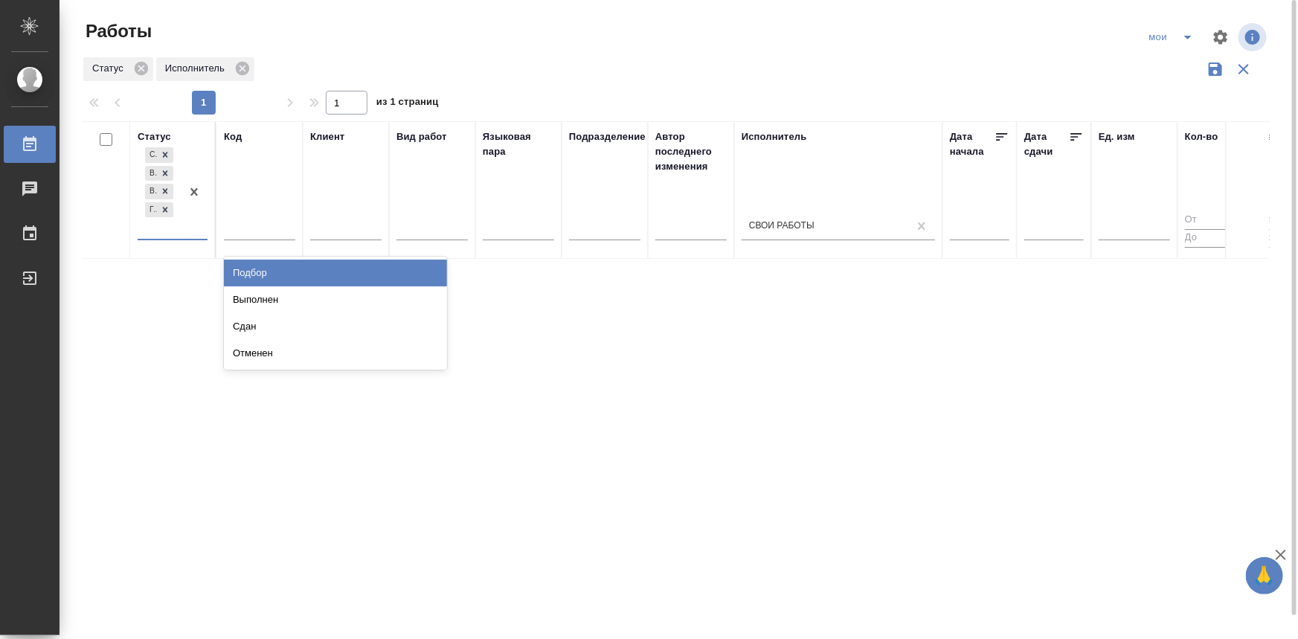
click at [173, 231] on div "Создан В ожидании В работе Готов к работе" at bounding box center [159, 191] width 43 height 94
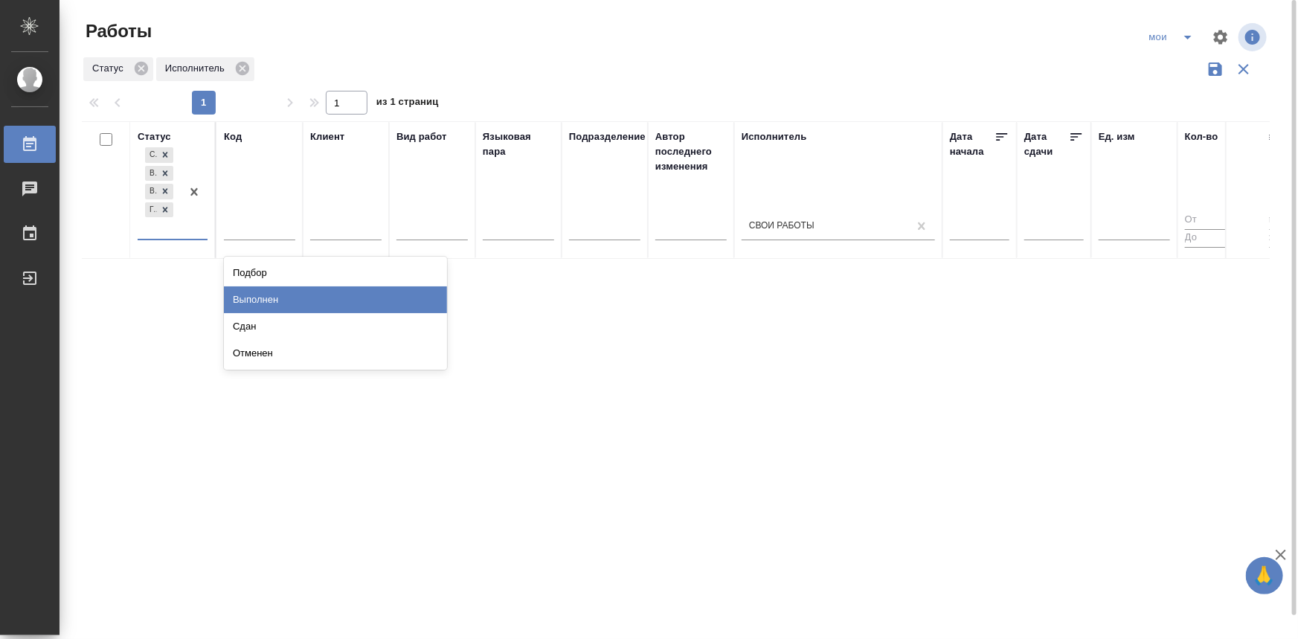
click at [274, 306] on div "Выполнен" at bounding box center [335, 299] width 223 height 27
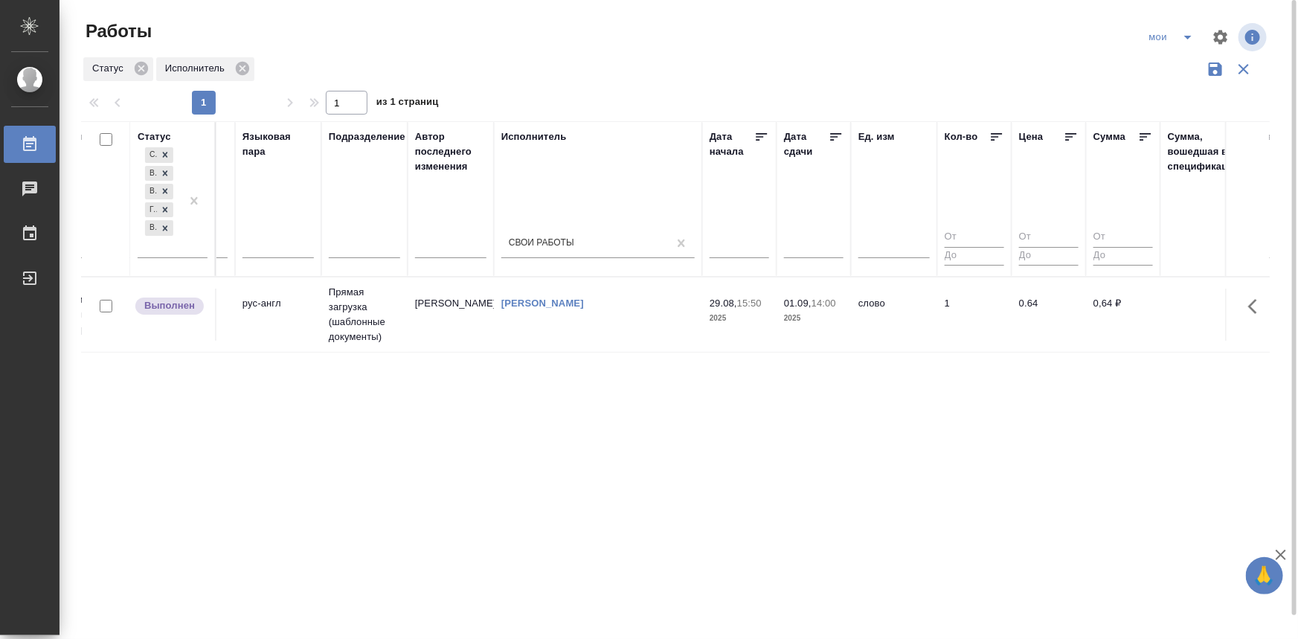
drag, startPoint x: 585, startPoint y: 387, endPoint x: 719, endPoint y: 393, distance: 134.1
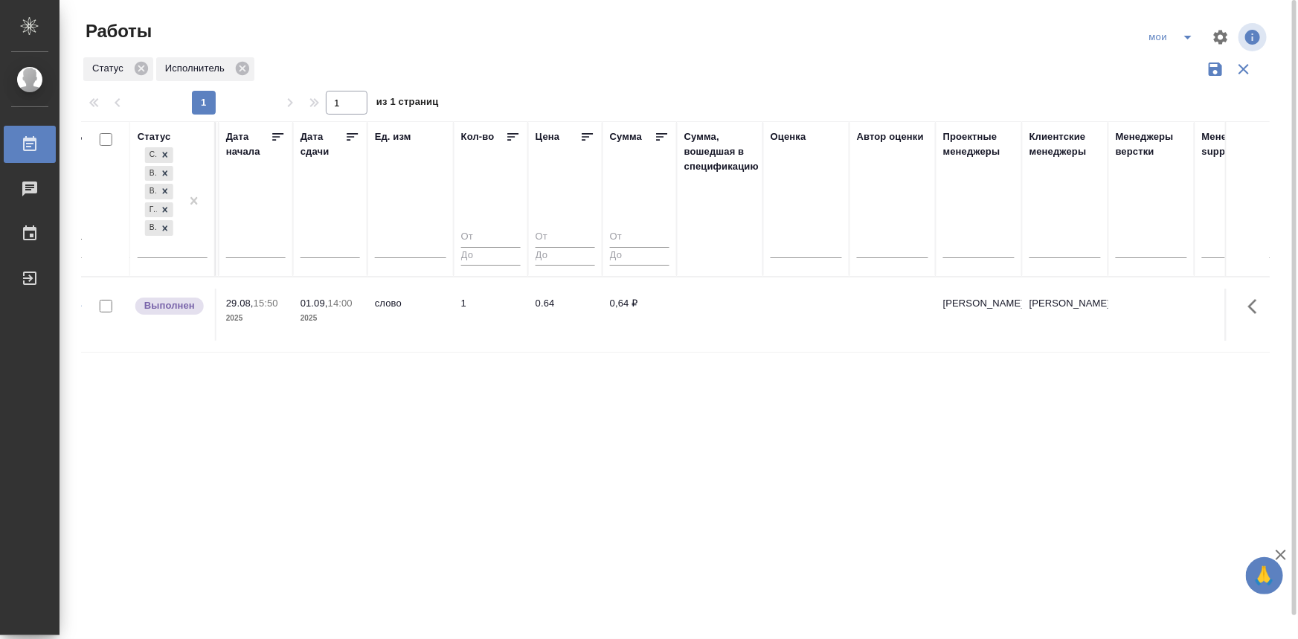
drag, startPoint x: 722, startPoint y: 393, endPoint x: 820, endPoint y: 399, distance: 97.6
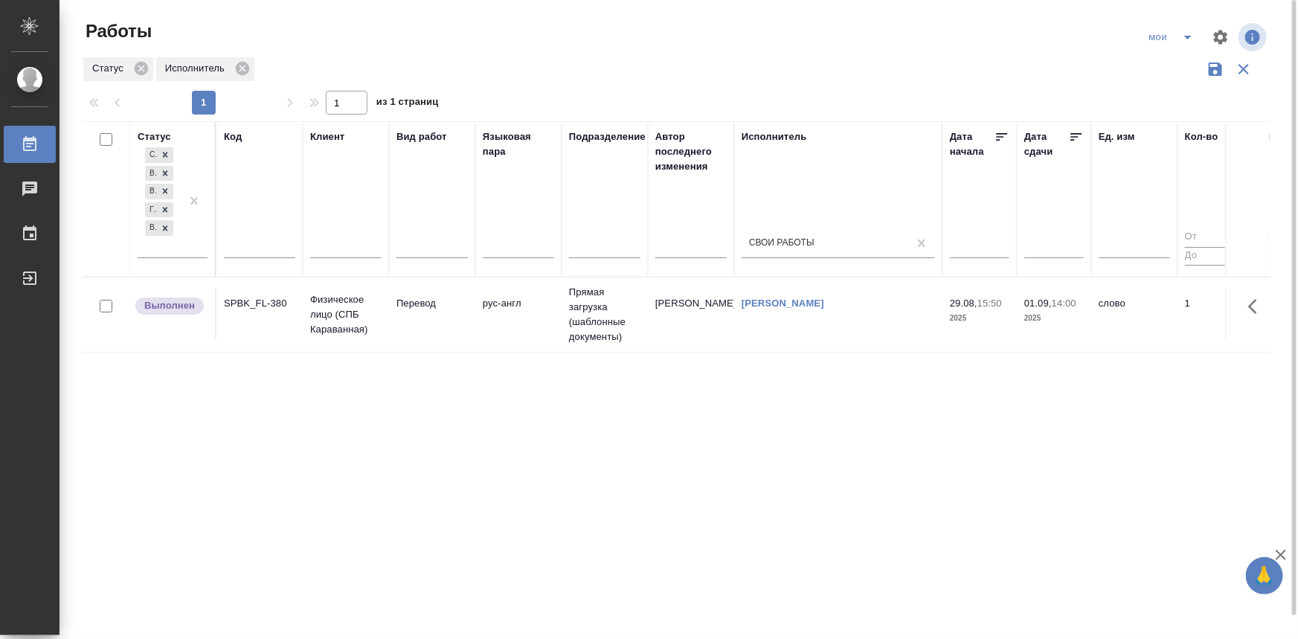
drag, startPoint x: 741, startPoint y: 413, endPoint x: 392, endPoint y: 401, distance: 349.1
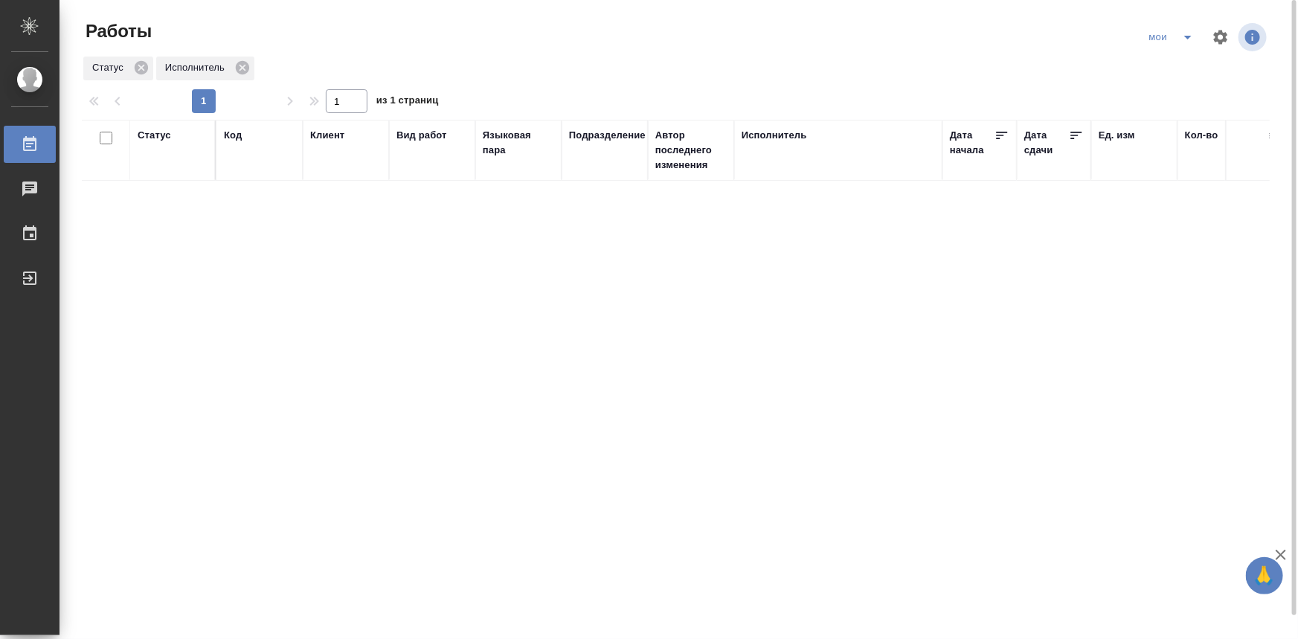
click at [154, 134] on div "Статус" at bounding box center [154, 135] width 33 height 15
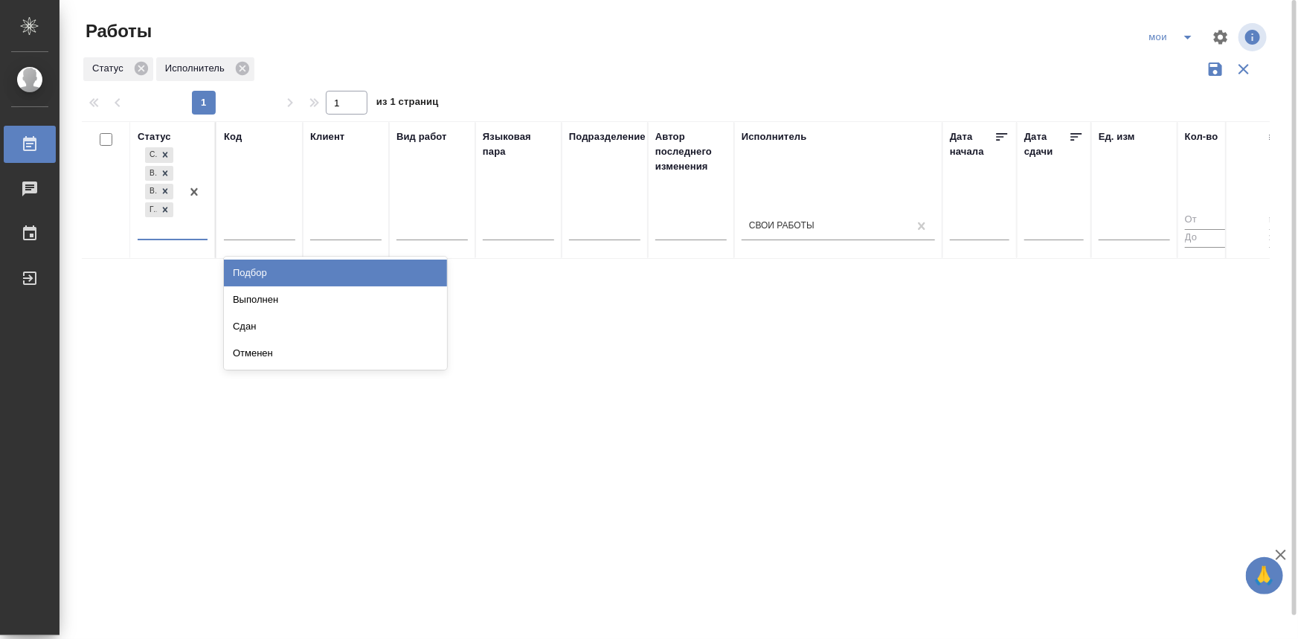
click at [179, 236] on div "Создан В ожидании В работе [PERSON_NAME] к работе" at bounding box center [159, 191] width 43 height 94
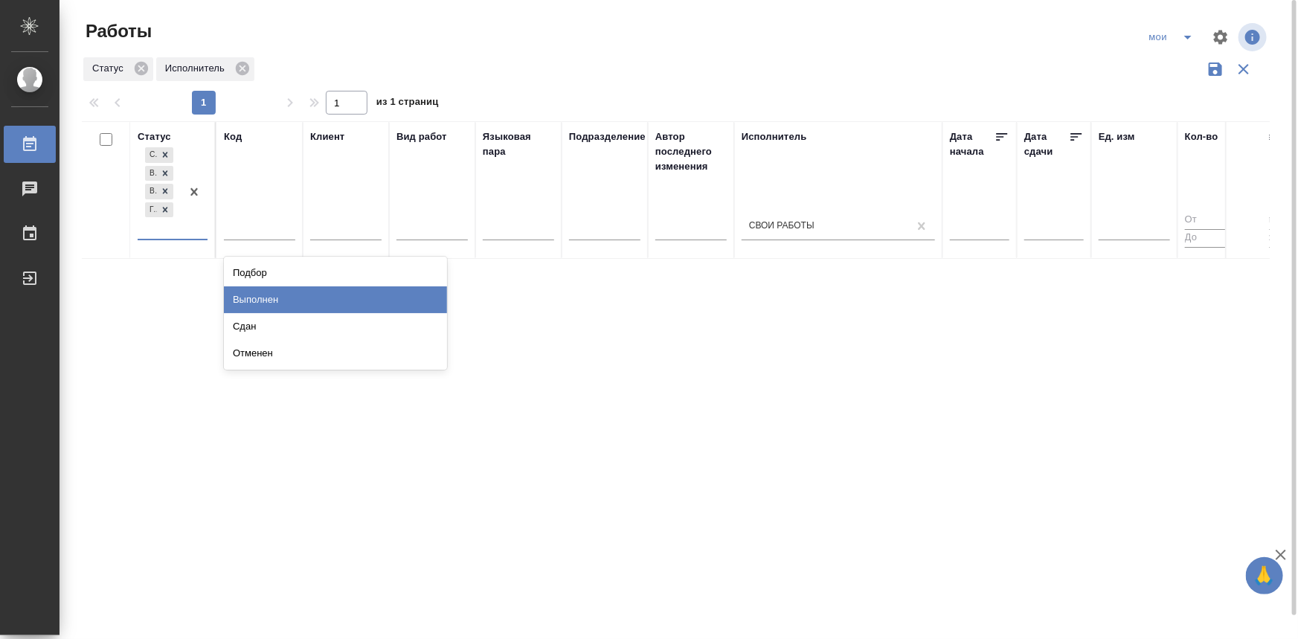
click at [245, 300] on div "Выполнен" at bounding box center [335, 299] width 223 height 27
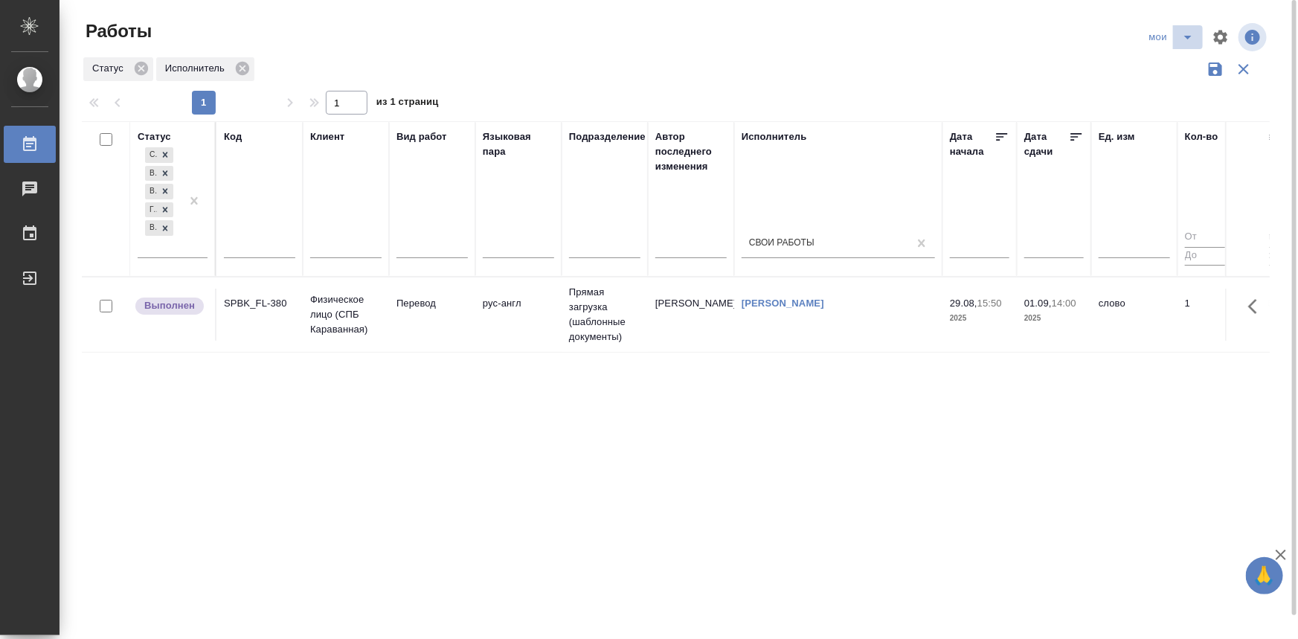
click at [1187, 37] on icon "split button" at bounding box center [1187, 38] width 7 height 4
click at [1176, 68] on li "Стандартные настройки" at bounding box center [1173, 67] width 143 height 24
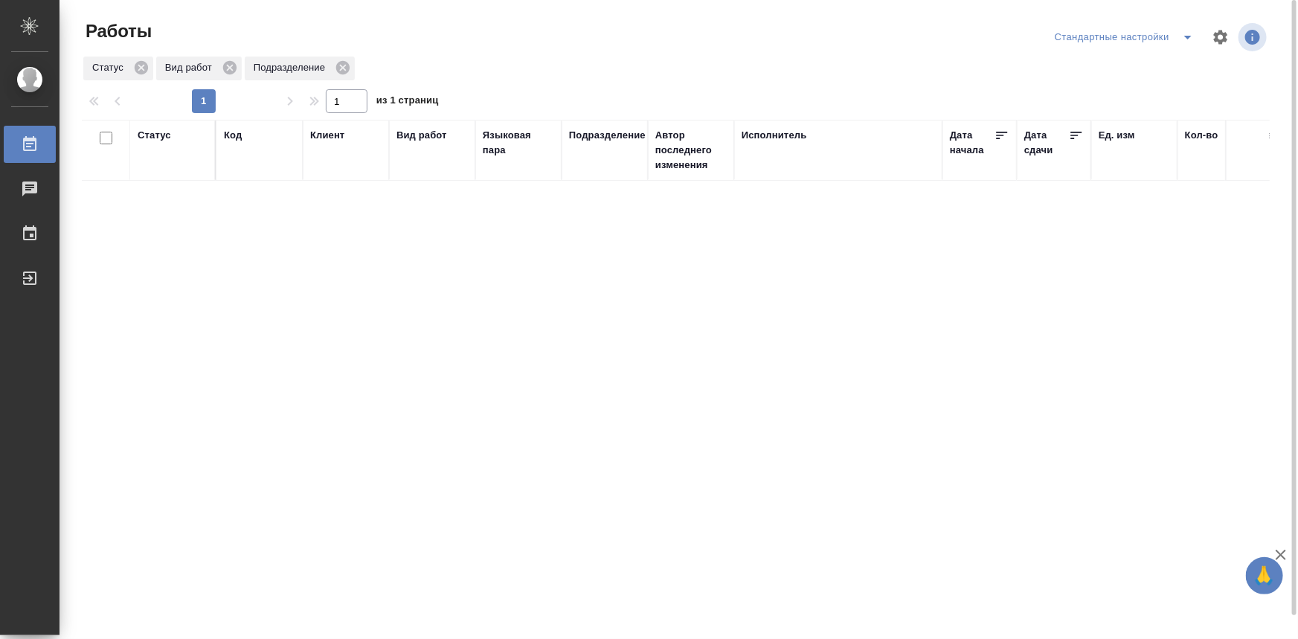
click at [1192, 35] on icon "split button" at bounding box center [1188, 37] width 18 height 18
click at [1160, 65] on li "мои" at bounding box center [1128, 67] width 152 height 24
click at [155, 132] on div "Статус" at bounding box center [154, 135] width 33 height 15
click at [197, 237] on div at bounding box center [194, 191] width 27 height 94
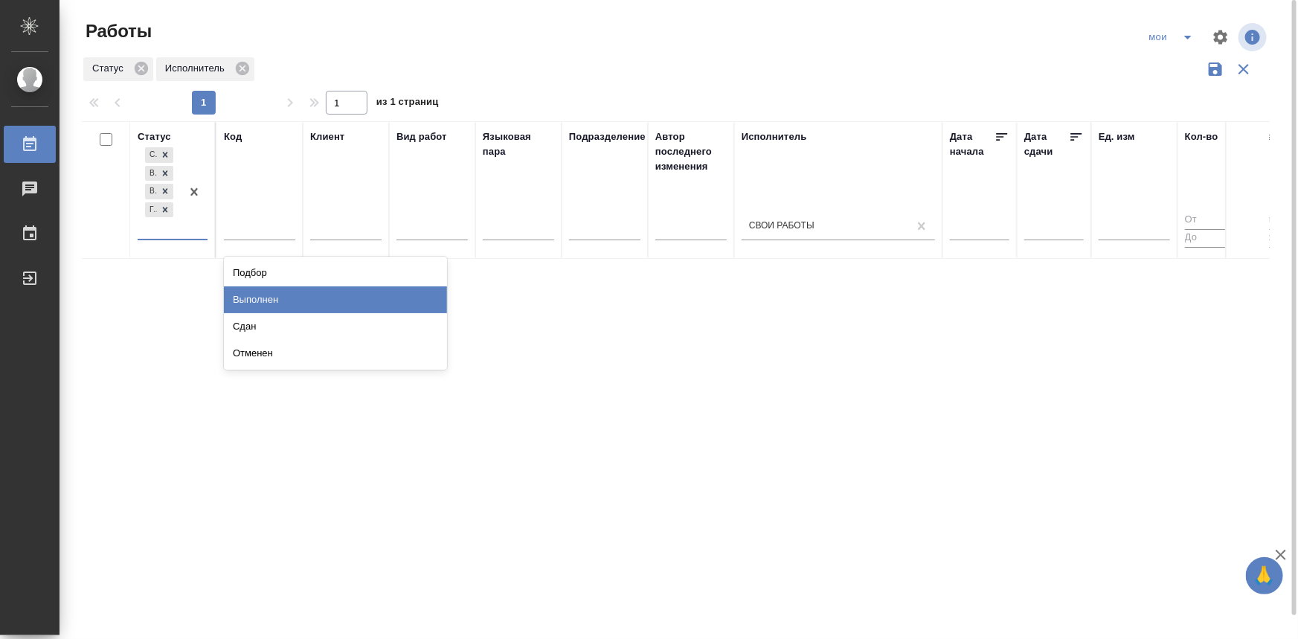
click at [253, 301] on div "Выполнен" at bounding box center [335, 299] width 223 height 27
